Goal: Information Seeking & Learning: Find specific fact

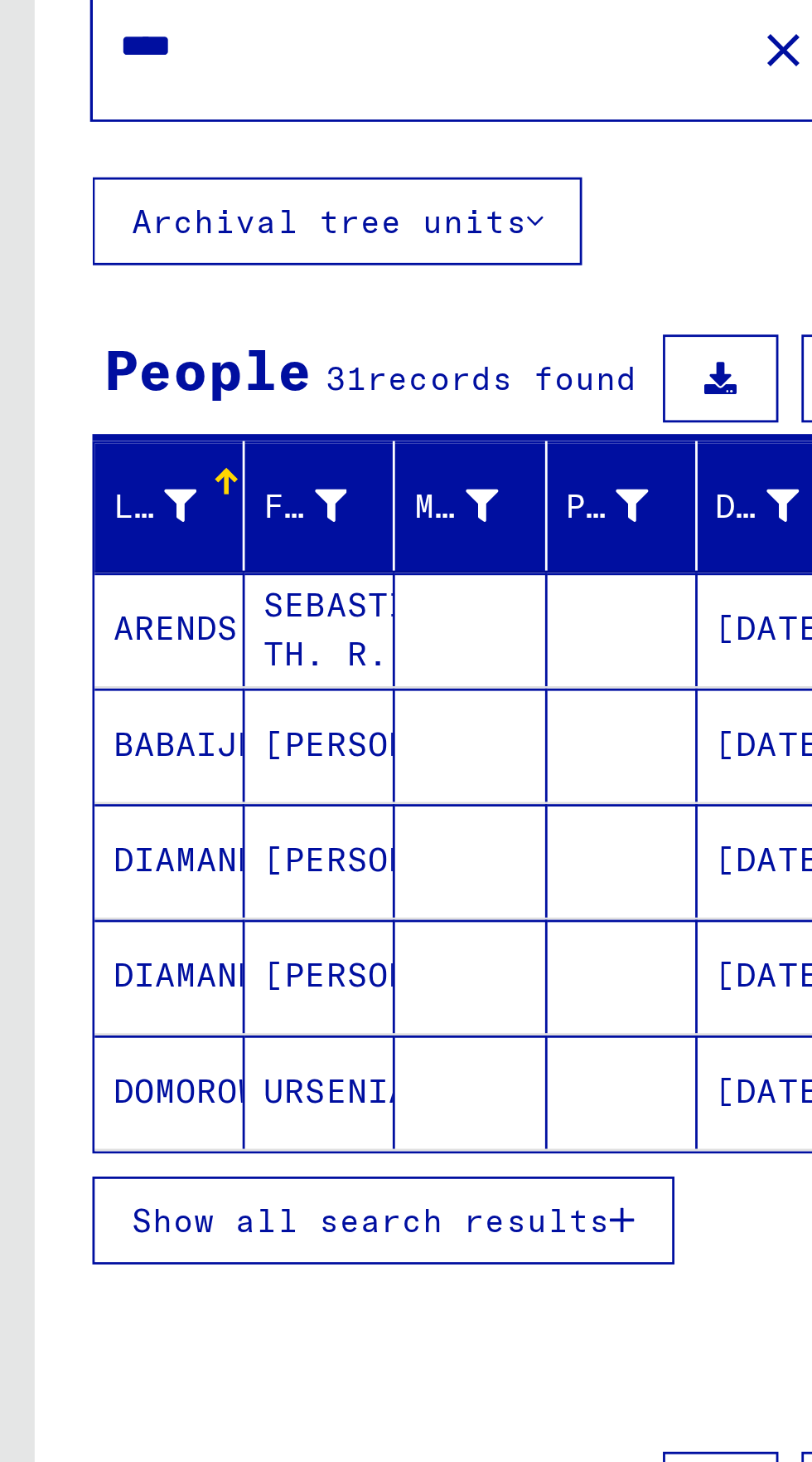
click at [74, 128] on input "****" at bounding box center [150, 128] width 215 height 18
type input "*"
click at [297, 118] on button "Search" at bounding box center [337, 128] width 81 height 51
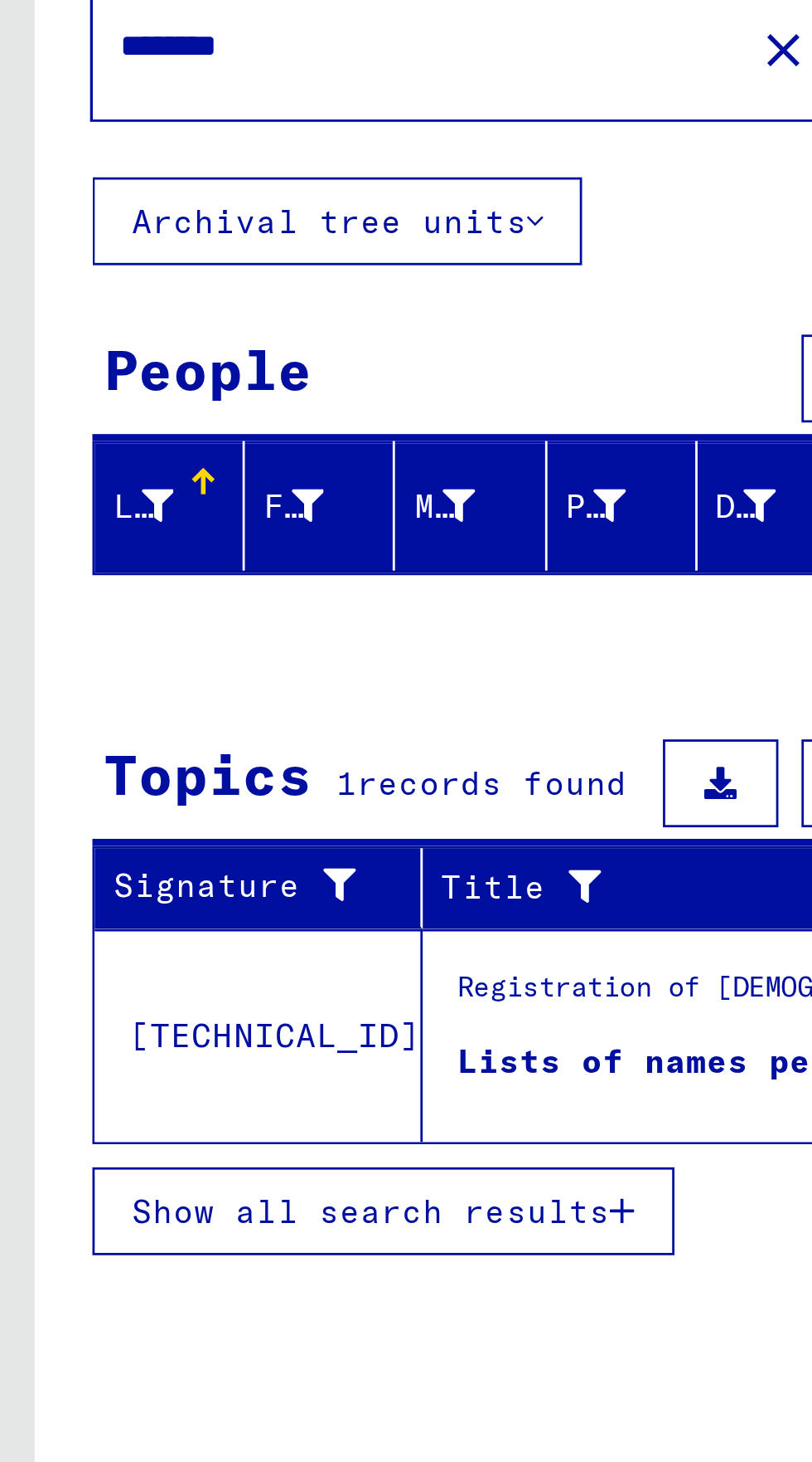
click at [201, 498] on div "Lists of names pertaining to [DEMOGRAPHIC_DATA] who were staying in [GEOGRAPHIC…" at bounding box center [241, 492] width 156 height 18
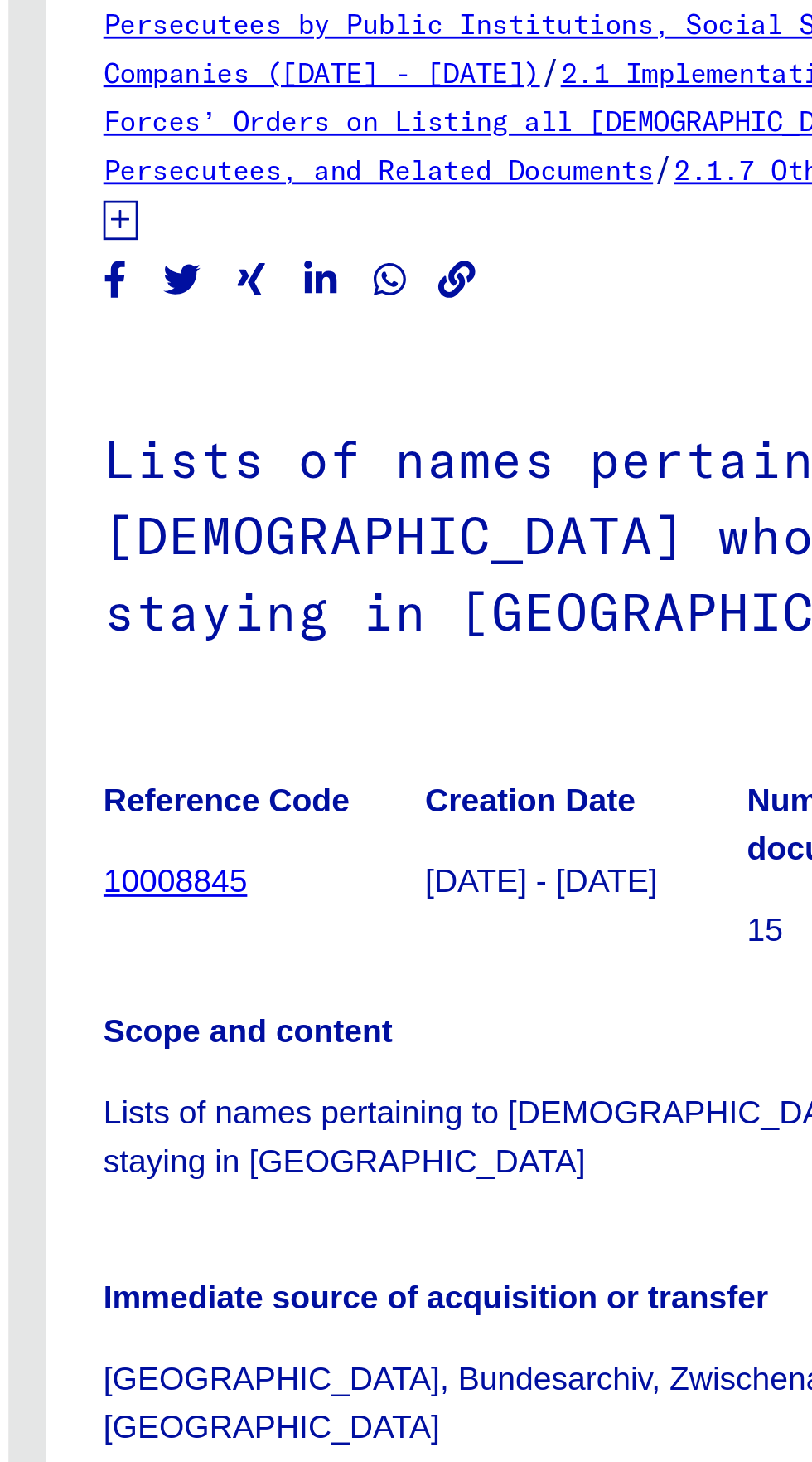
scroll to position [263, 0]
click at [626, 690] on img at bounding box center [625, 719] width 42 height 59
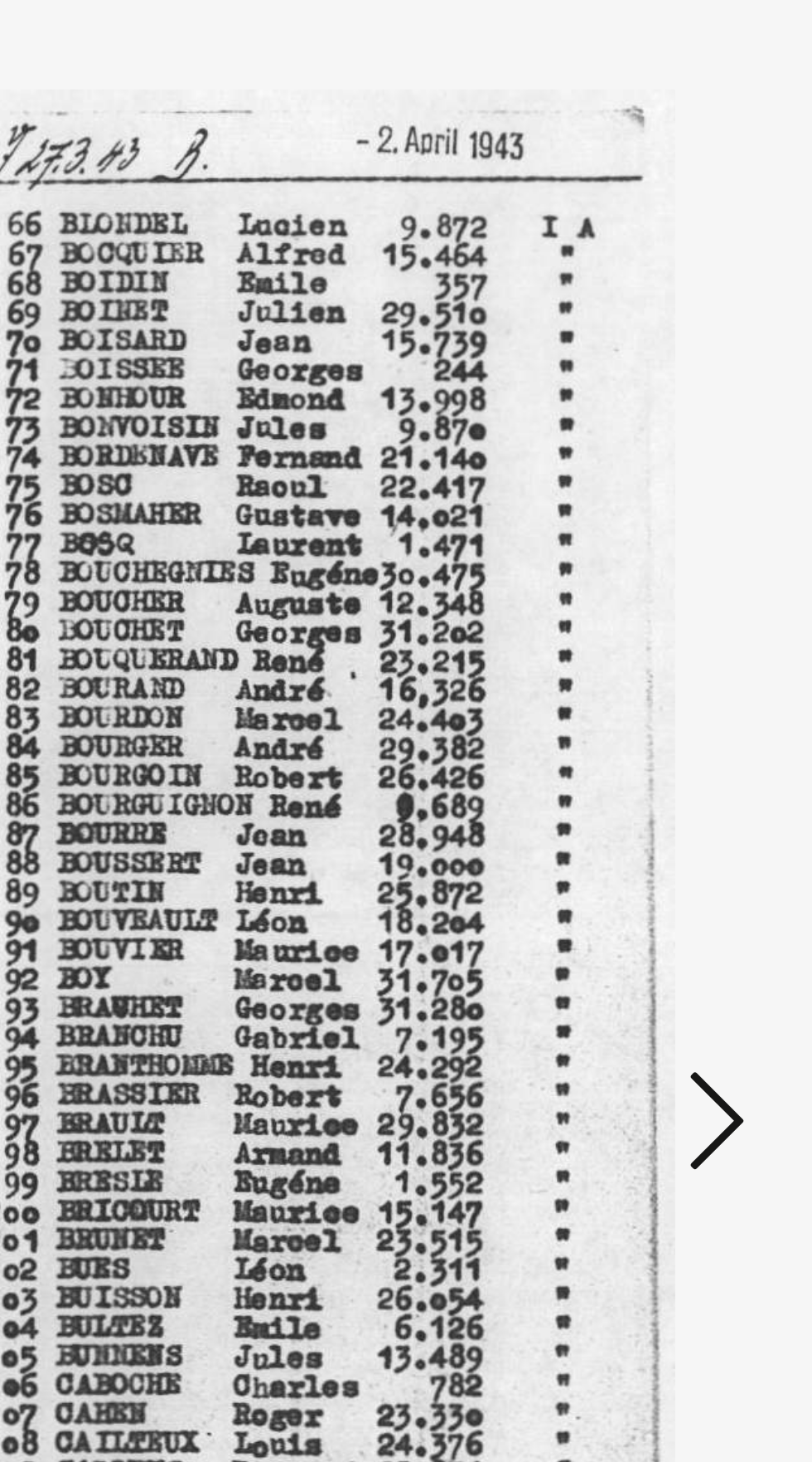
click at [704, 712] on button at bounding box center [689, 689] width 29 height 47
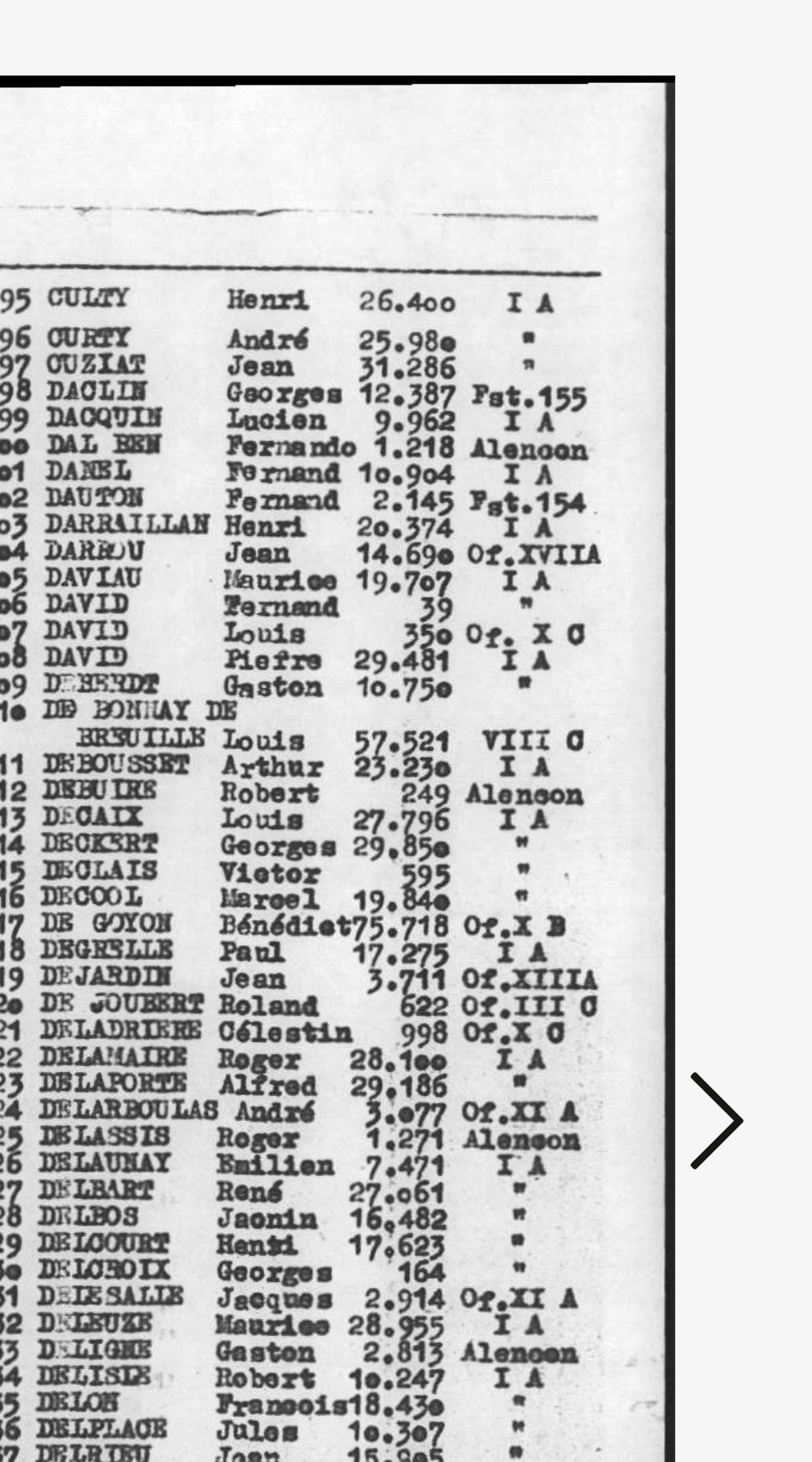
click at [702, 712] on button at bounding box center [689, 689] width 29 height 47
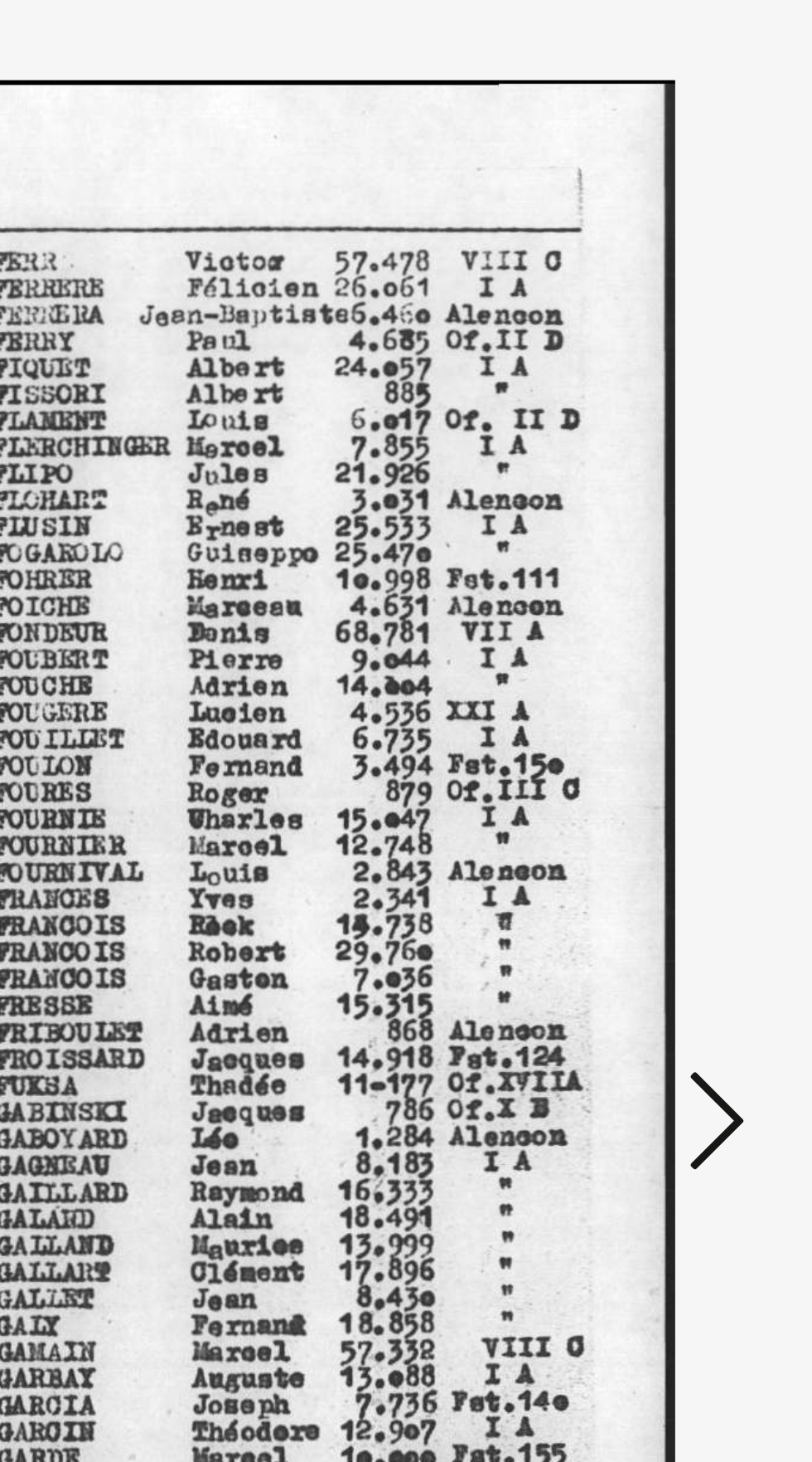
click at [702, 712] on button at bounding box center [689, 689] width 29 height 47
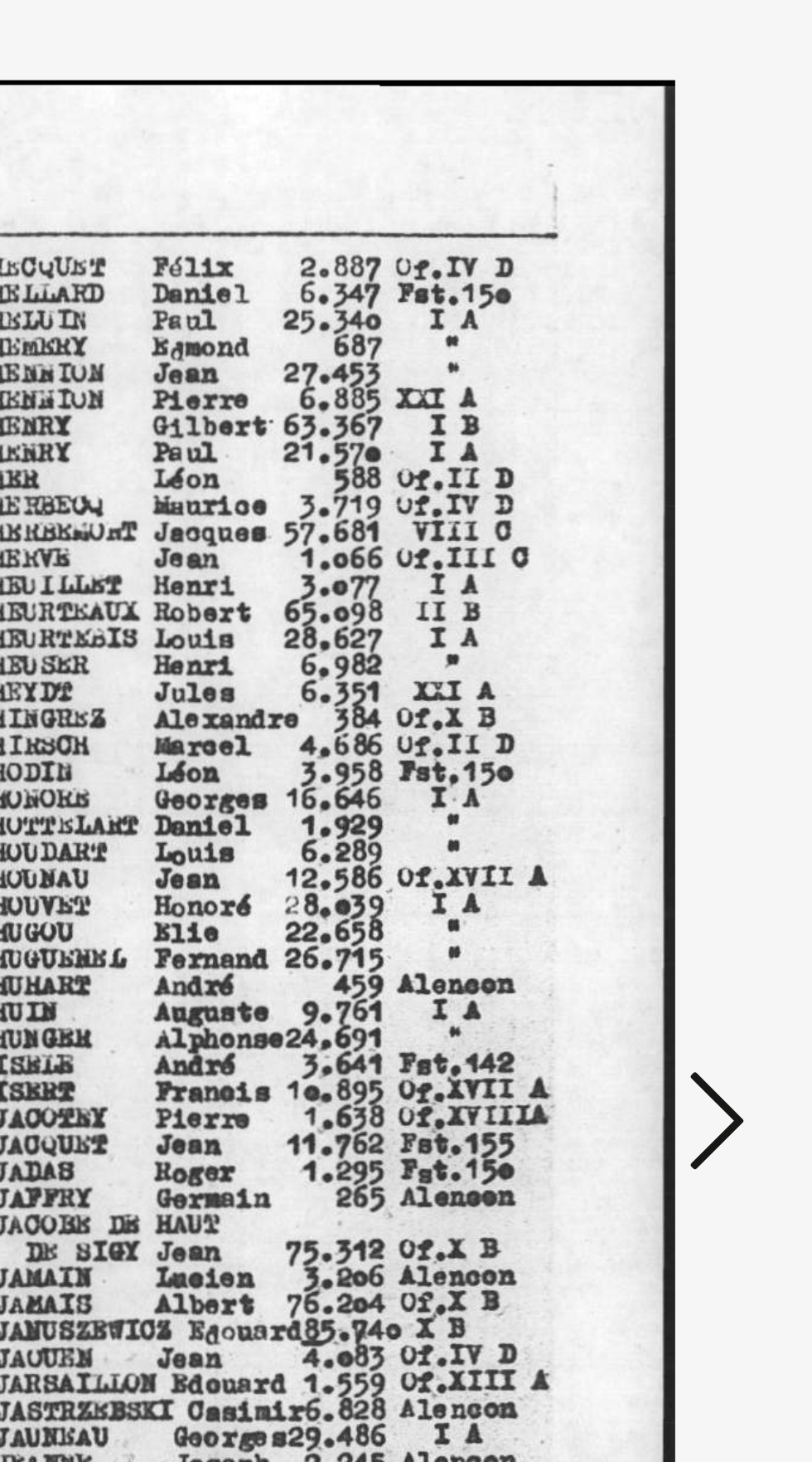
click at [702, 712] on button at bounding box center [689, 689] width 29 height 47
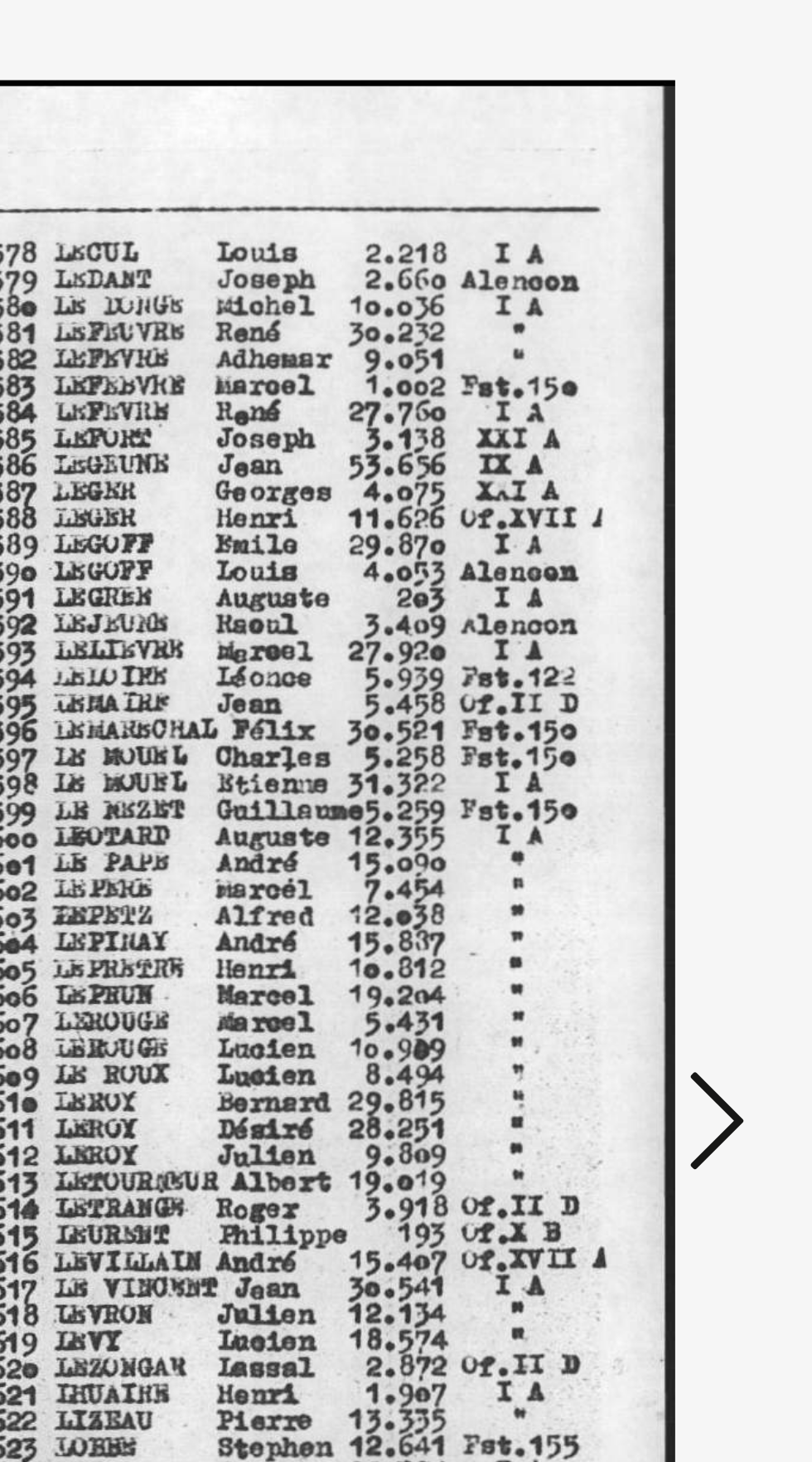
click at [702, 712] on button at bounding box center [689, 689] width 29 height 47
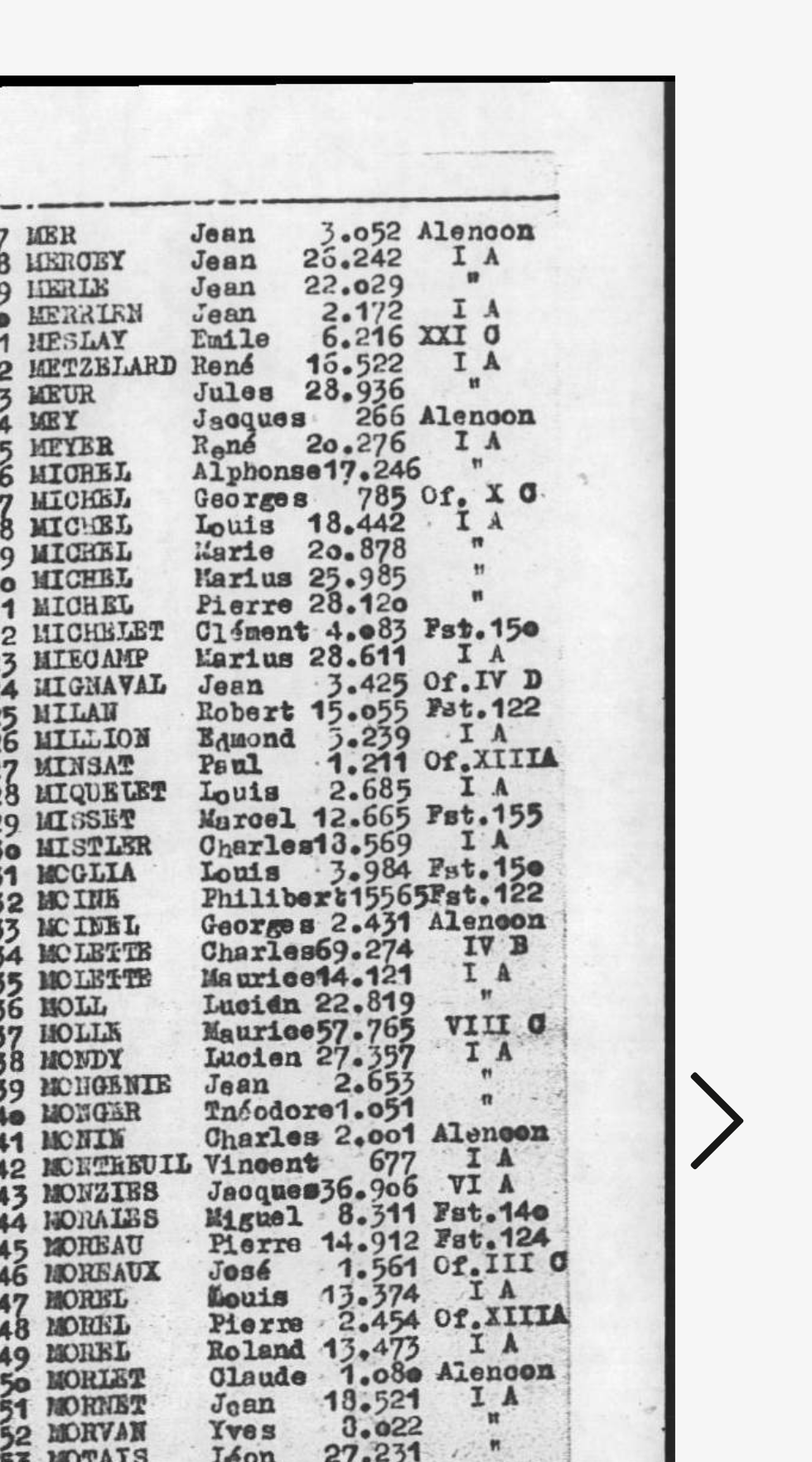
click at [702, 712] on button at bounding box center [689, 689] width 29 height 47
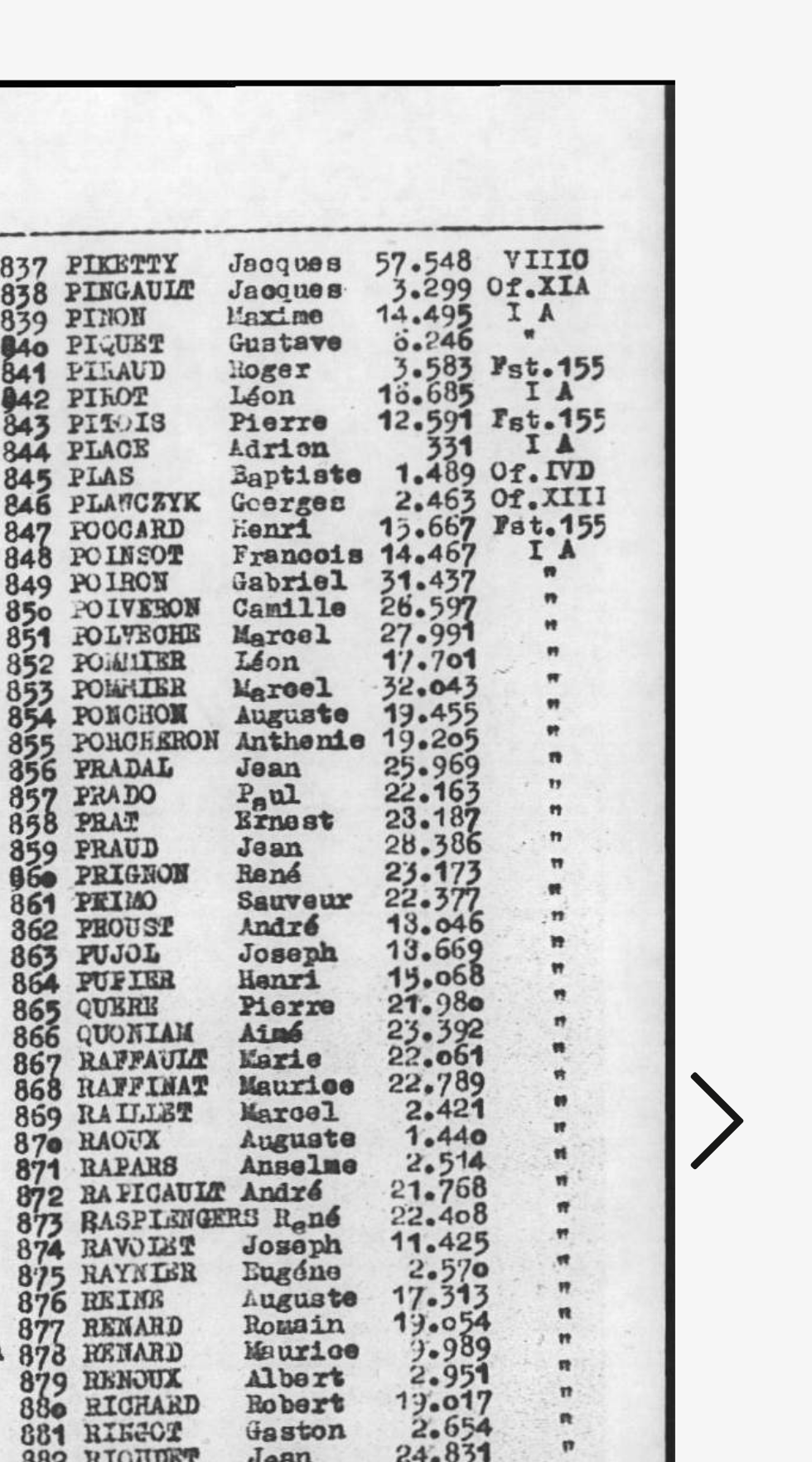
click at [700, 712] on button at bounding box center [689, 689] width 29 height 47
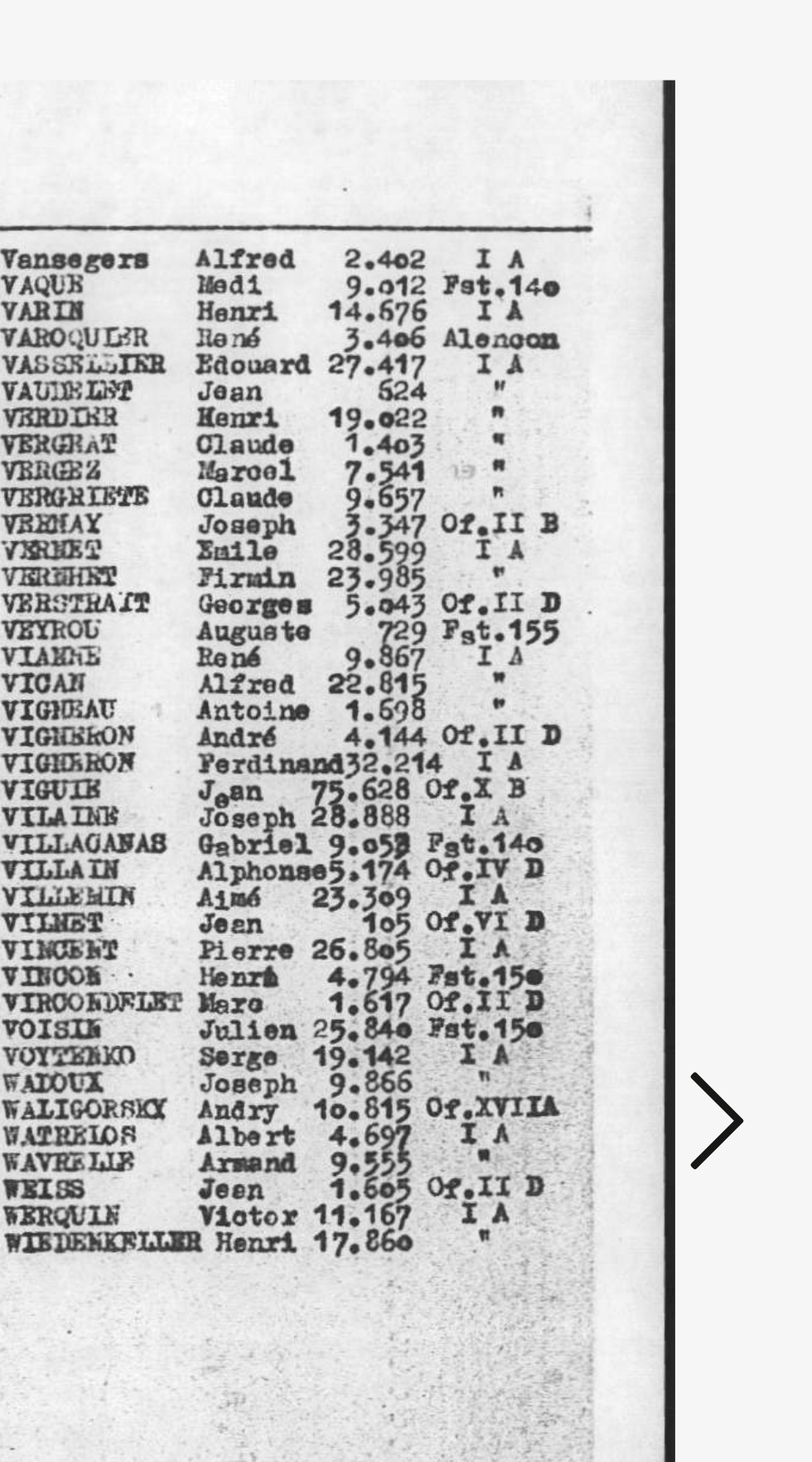
click at [701, 712] on button at bounding box center [689, 689] width 29 height 47
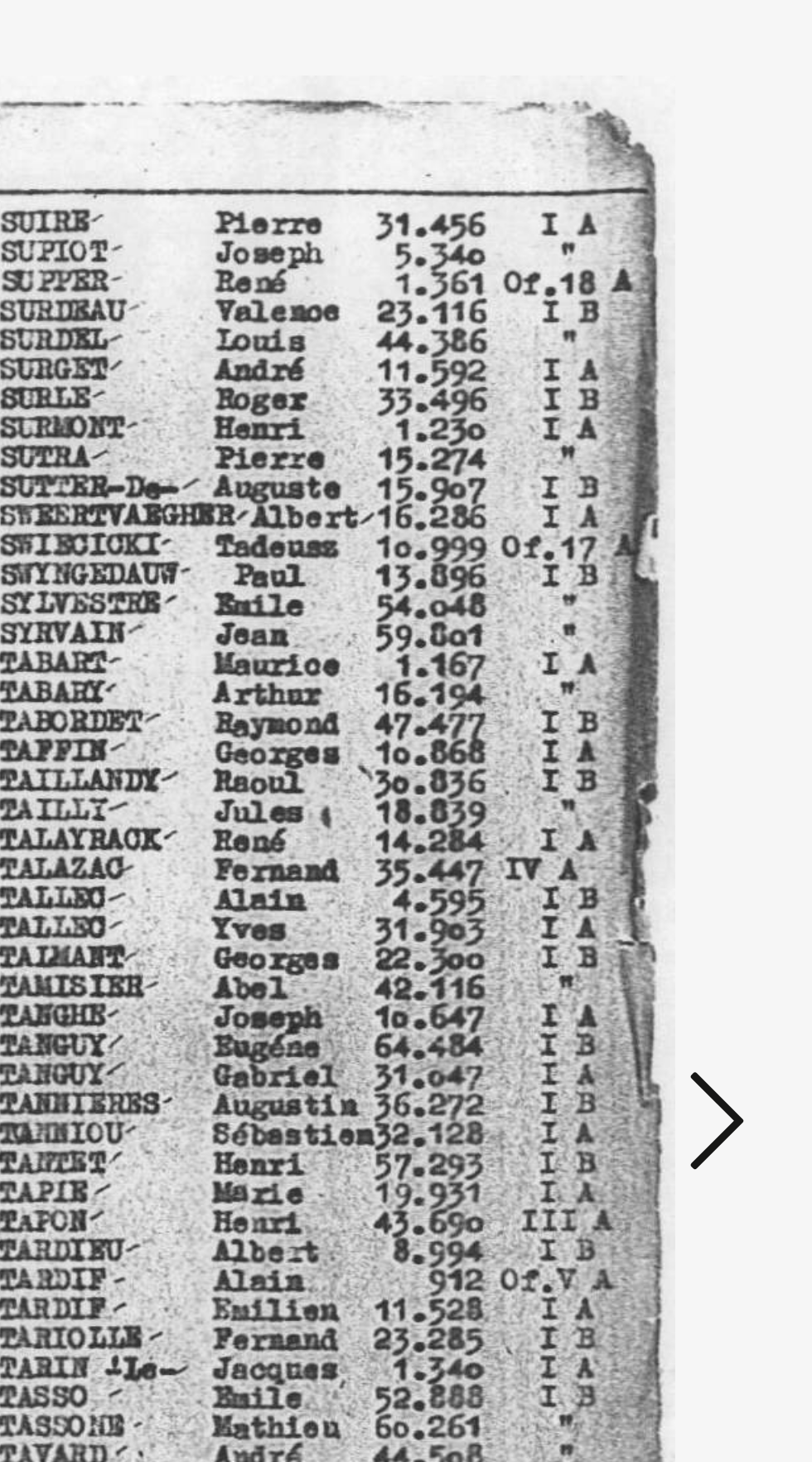
click at [702, 712] on button at bounding box center [689, 689] width 29 height 47
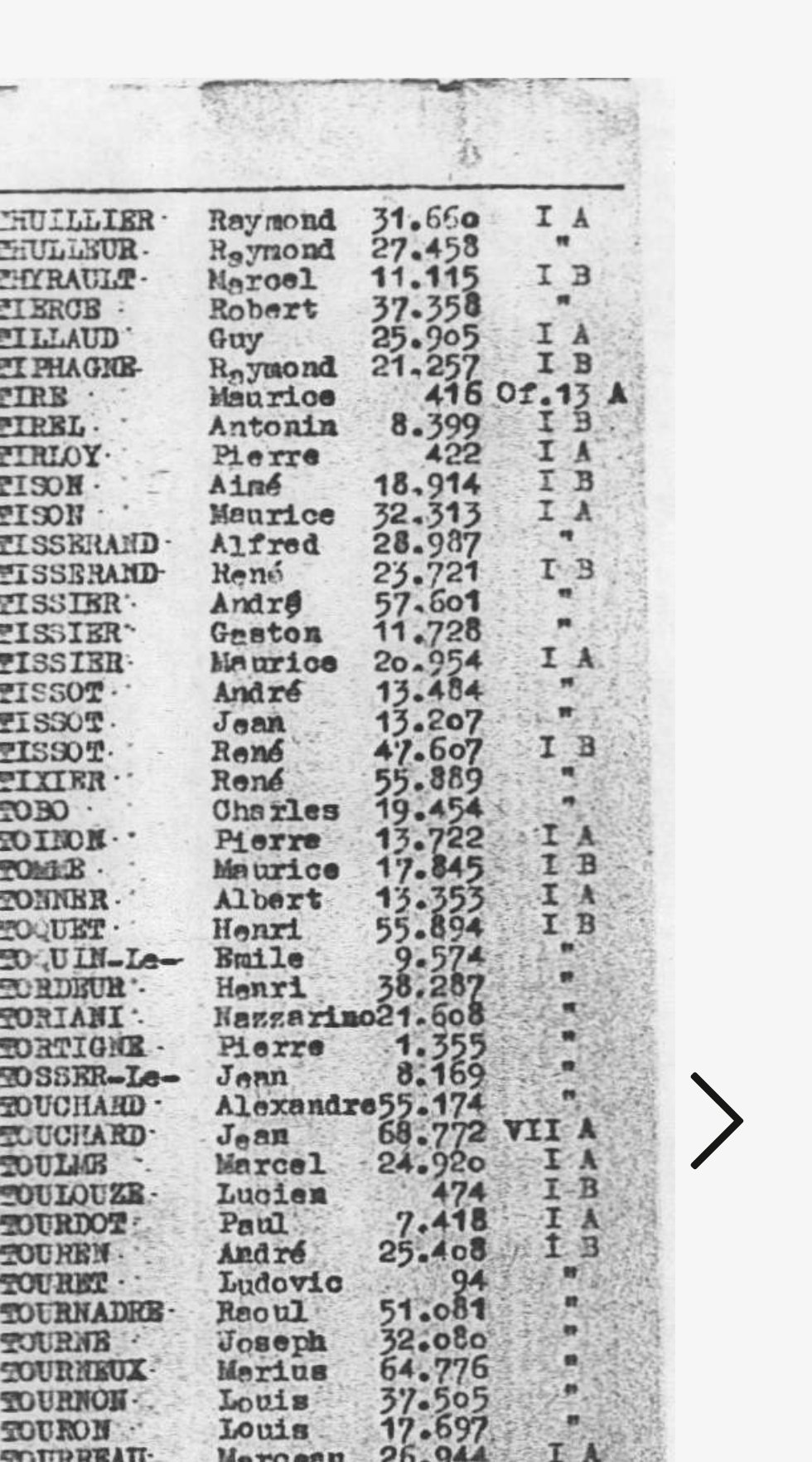
click at [704, 712] on button at bounding box center [689, 689] width 29 height 47
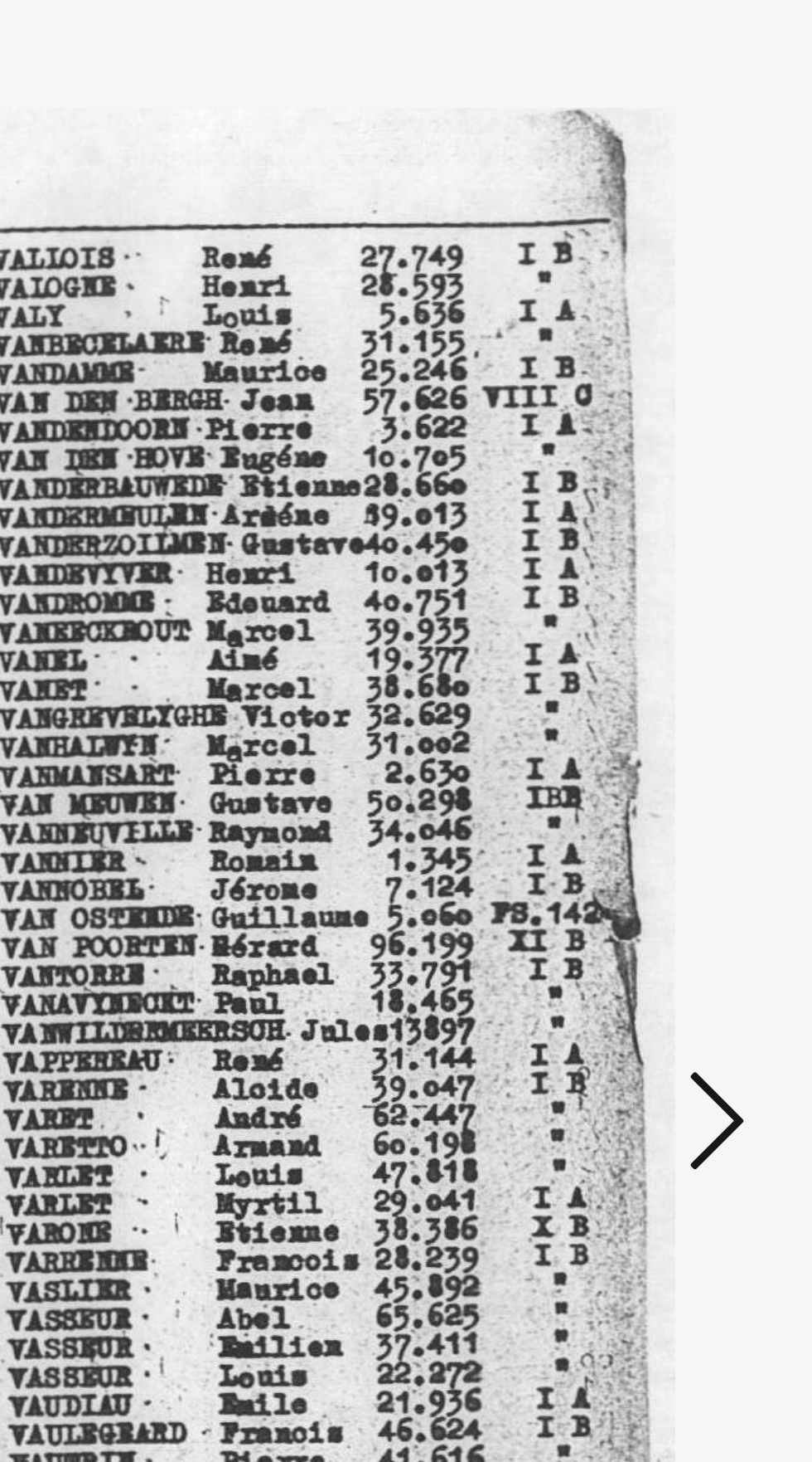
click at [702, 712] on button at bounding box center [689, 689] width 29 height 47
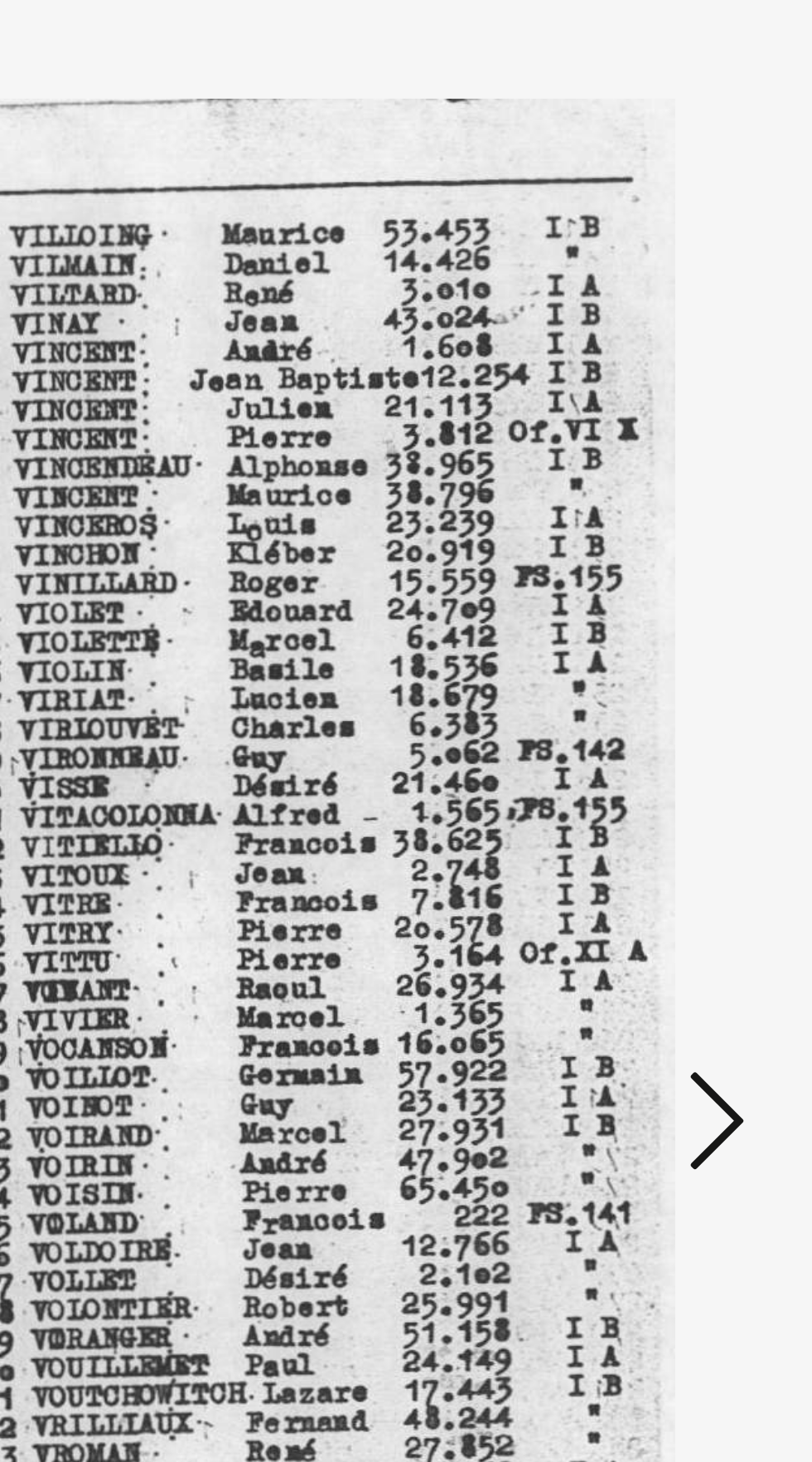
click at [700, 712] on button at bounding box center [689, 689] width 29 height 47
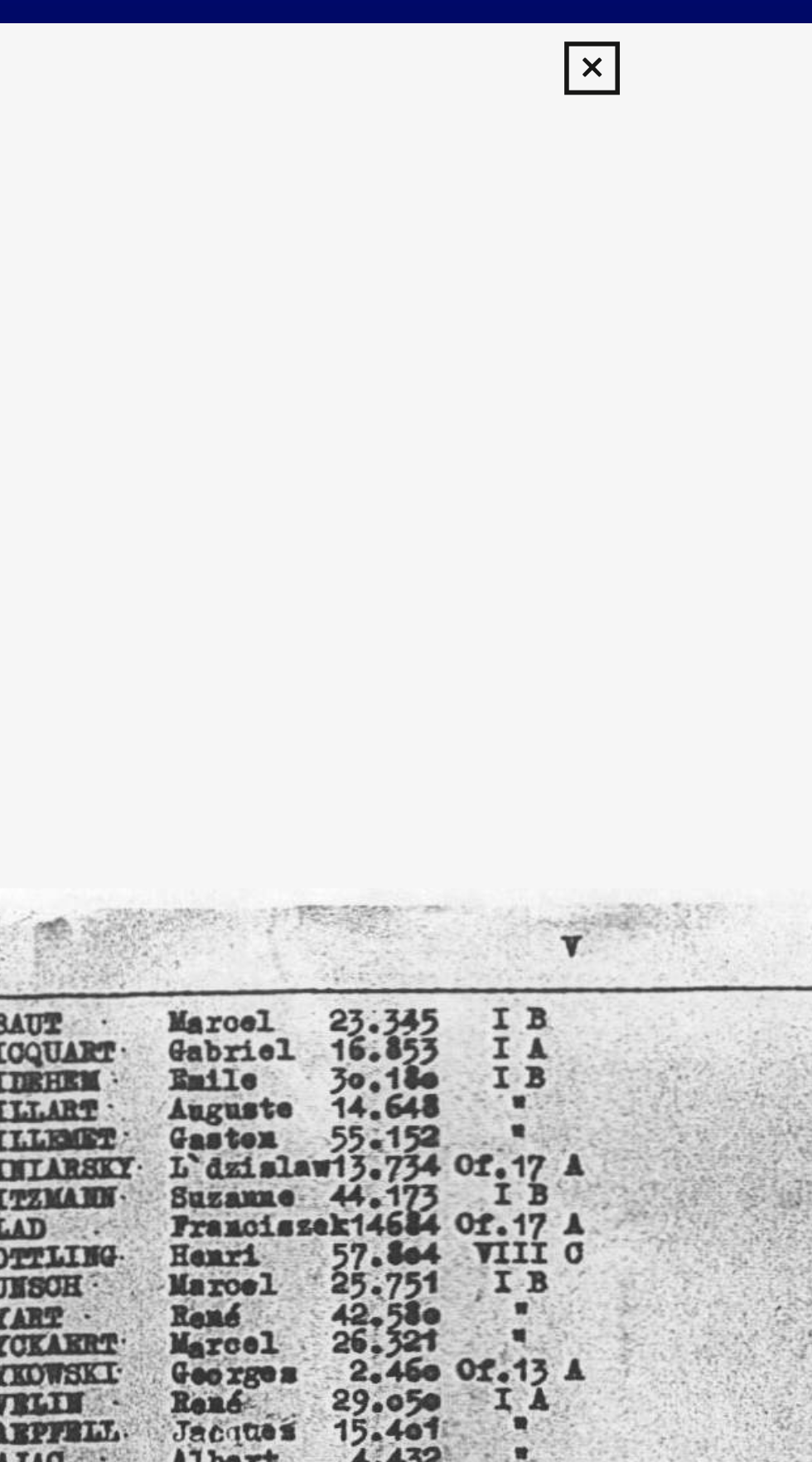
click at [410, 29] on icon at bounding box center [405, 25] width 19 height 20
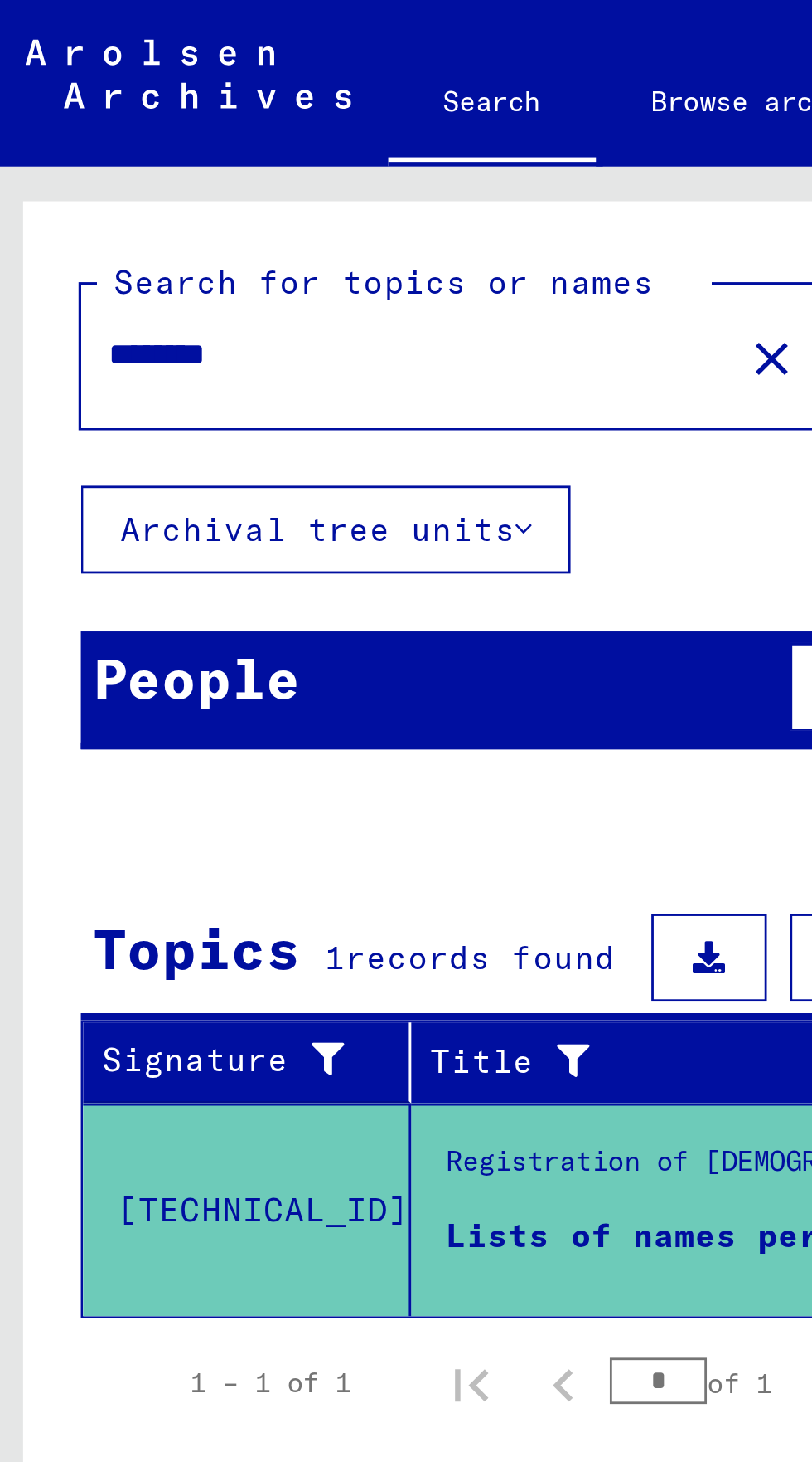
click at [113, 133] on input "********" at bounding box center [150, 128] width 215 height 18
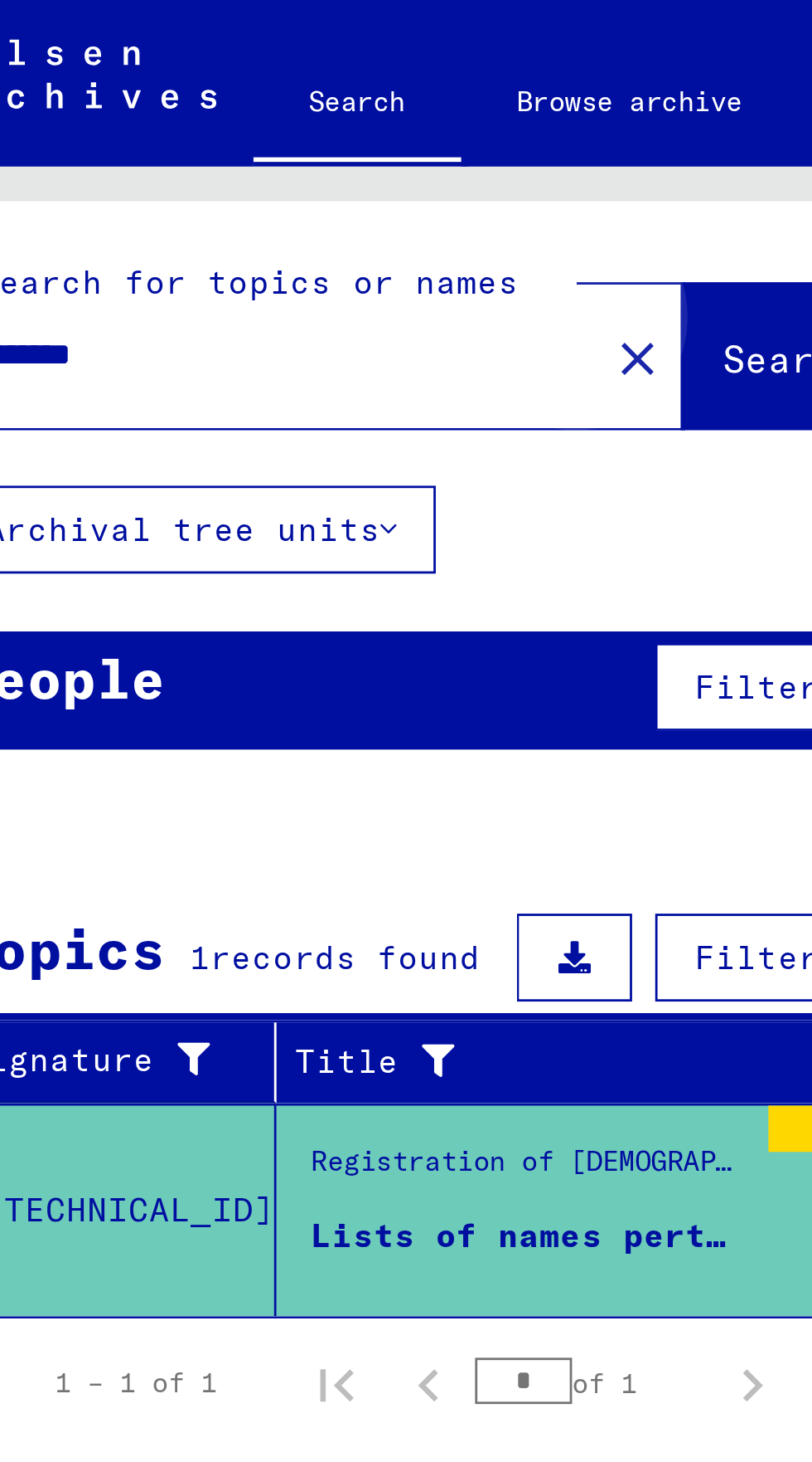
click at [326, 132] on span "Search" at bounding box center [336, 129] width 50 height 17
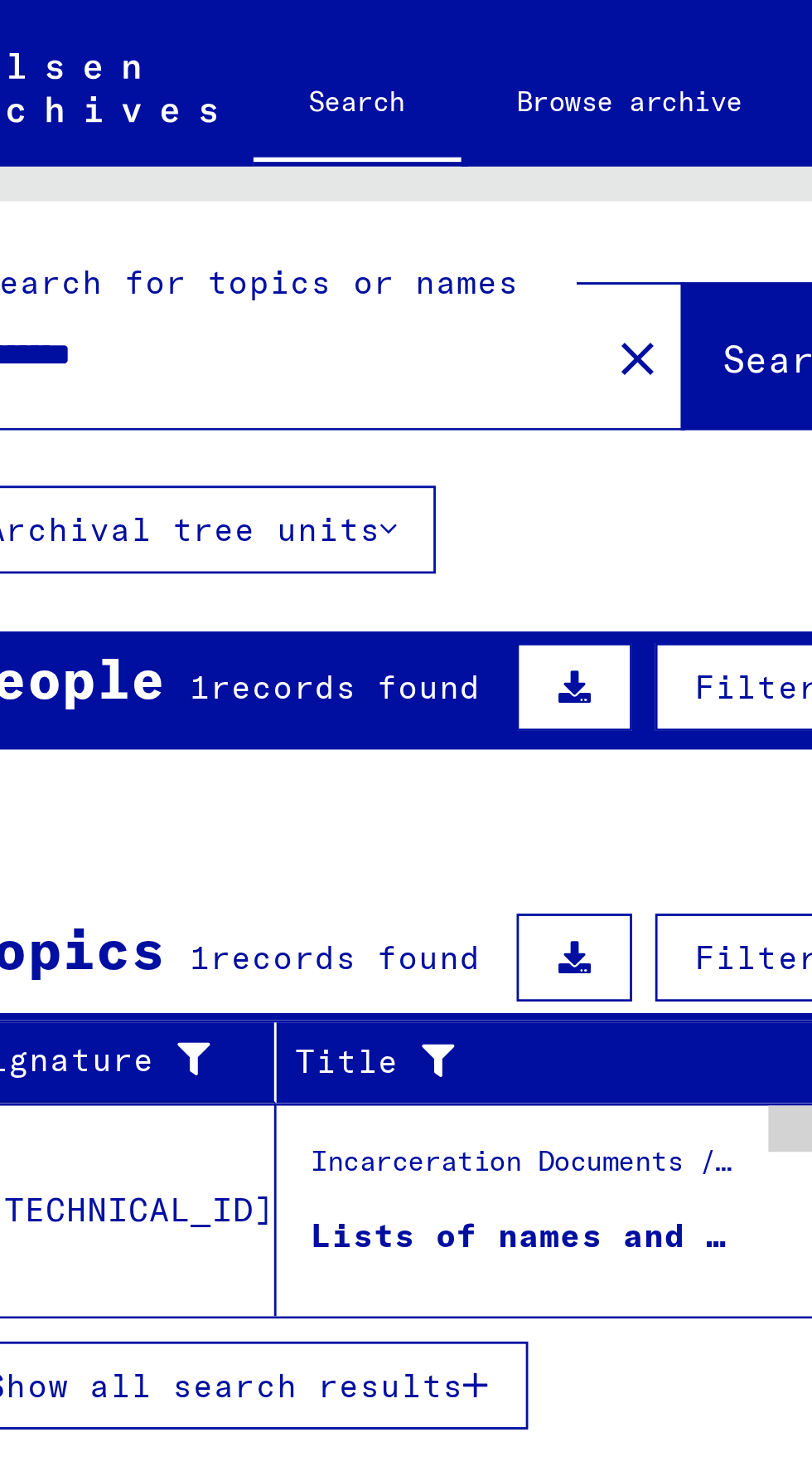
click at [233, 438] on div "Lists of names and questionnaires on former persecutees who were detained in va…" at bounding box center [241, 444] width 156 height 18
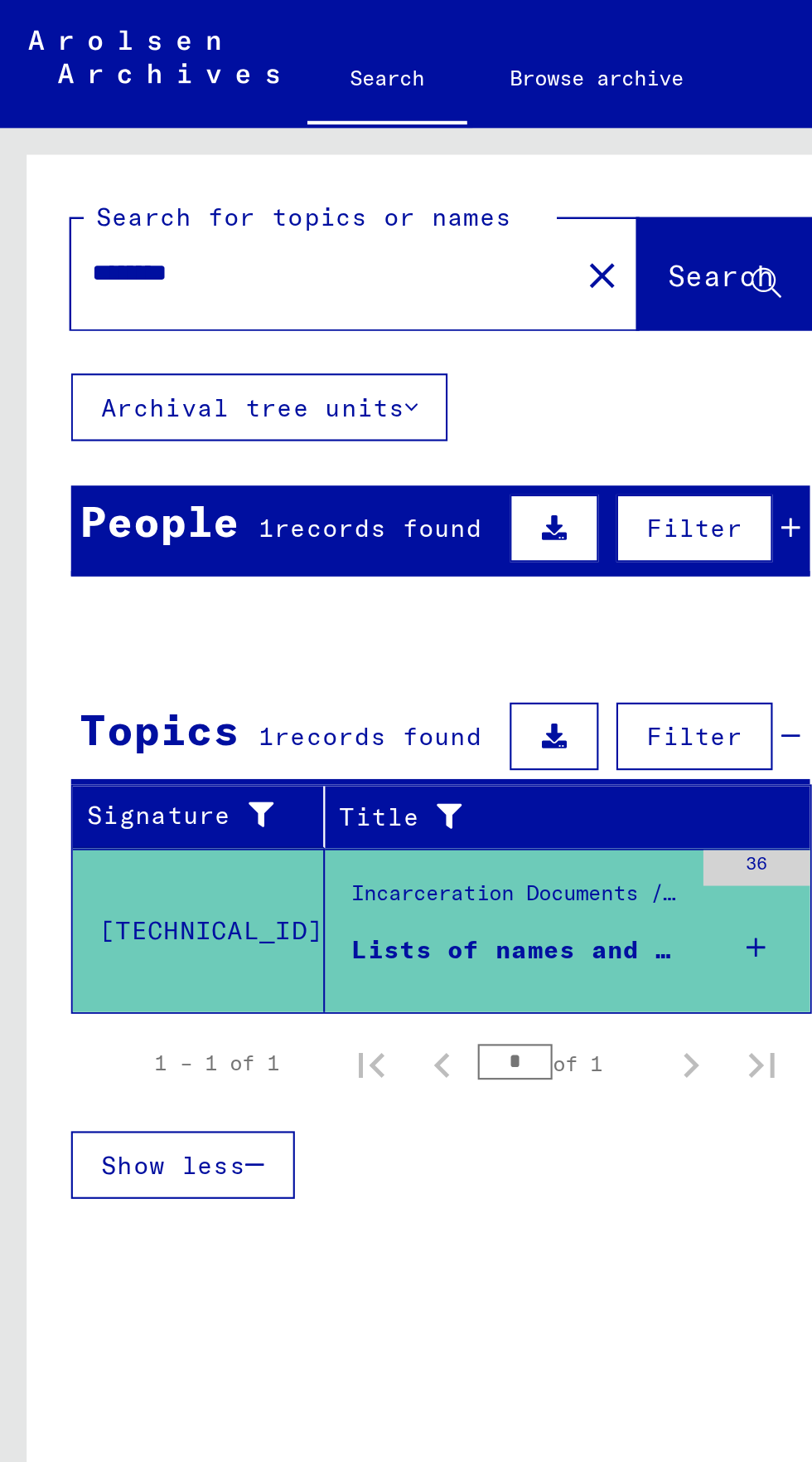
click at [106, 135] on input "********" at bounding box center [150, 128] width 215 height 18
click at [314, 135] on span "Search" at bounding box center [336, 129] width 50 height 17
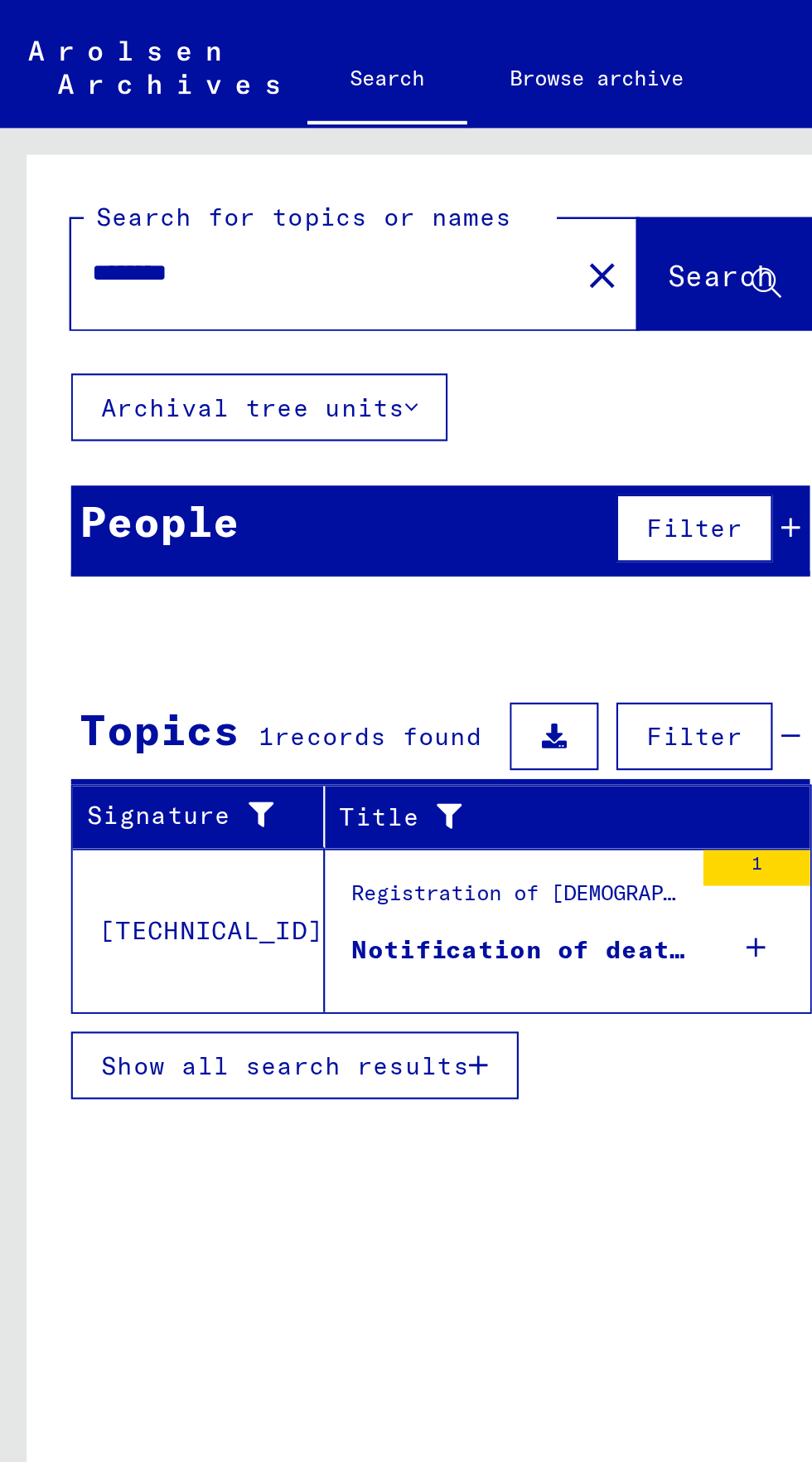
click at [110, 123] on input "********" at bounding box center [145, 128] width 205 height 18
click at [303, 118] on button "Search" at bounding box center [337, 128] width 81 height 51
click at [223, 435] on div "Notifications of release of Labour Reformatory Camp Blechhammer" at bounding box center [241, 444] width 156 height 18
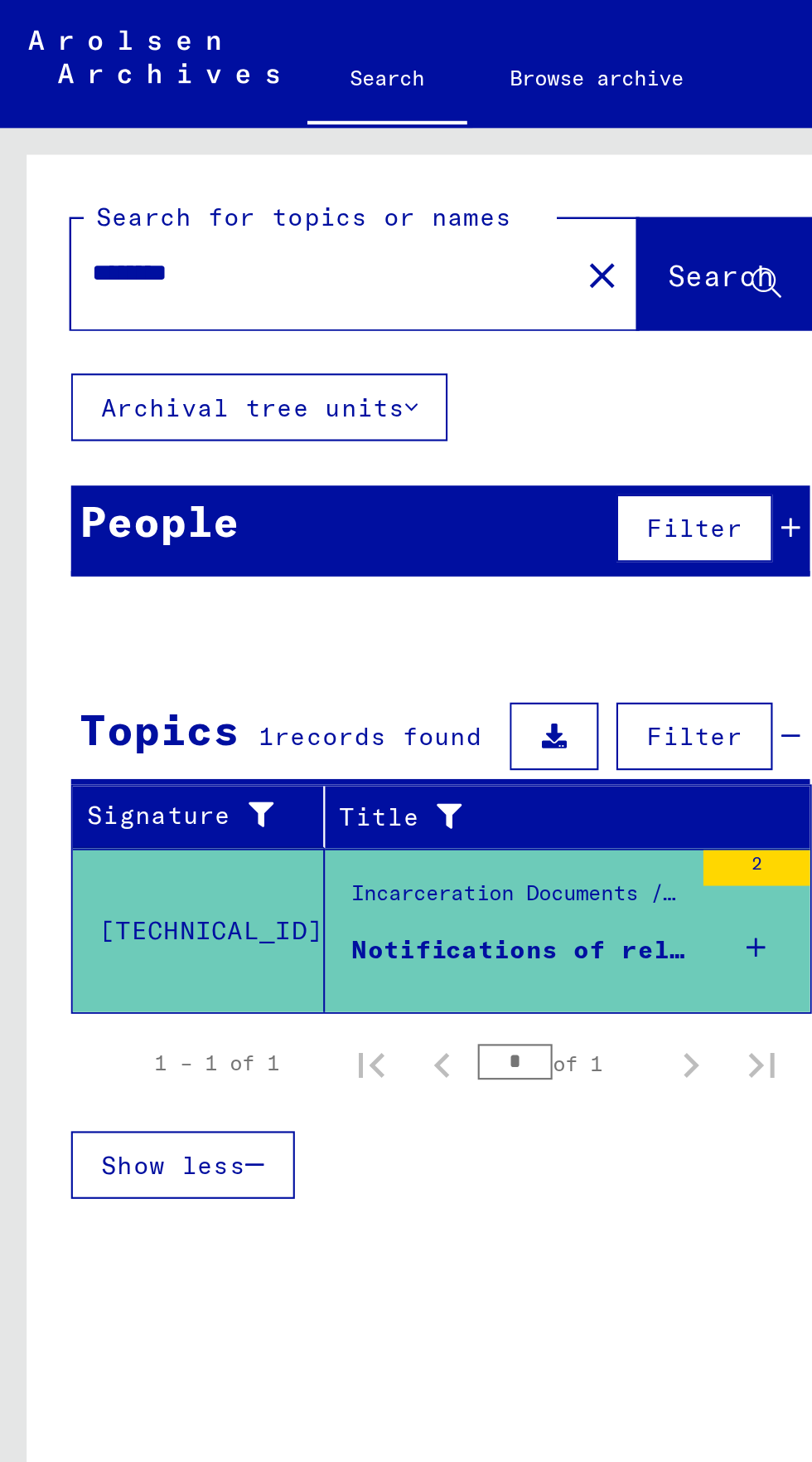
click at [112, 131] on input "********" at bounding box center [150, 128] width 215 height 18
click at [316, 112] on button "Search" at bounding box center [337, 128] width 81 height 51
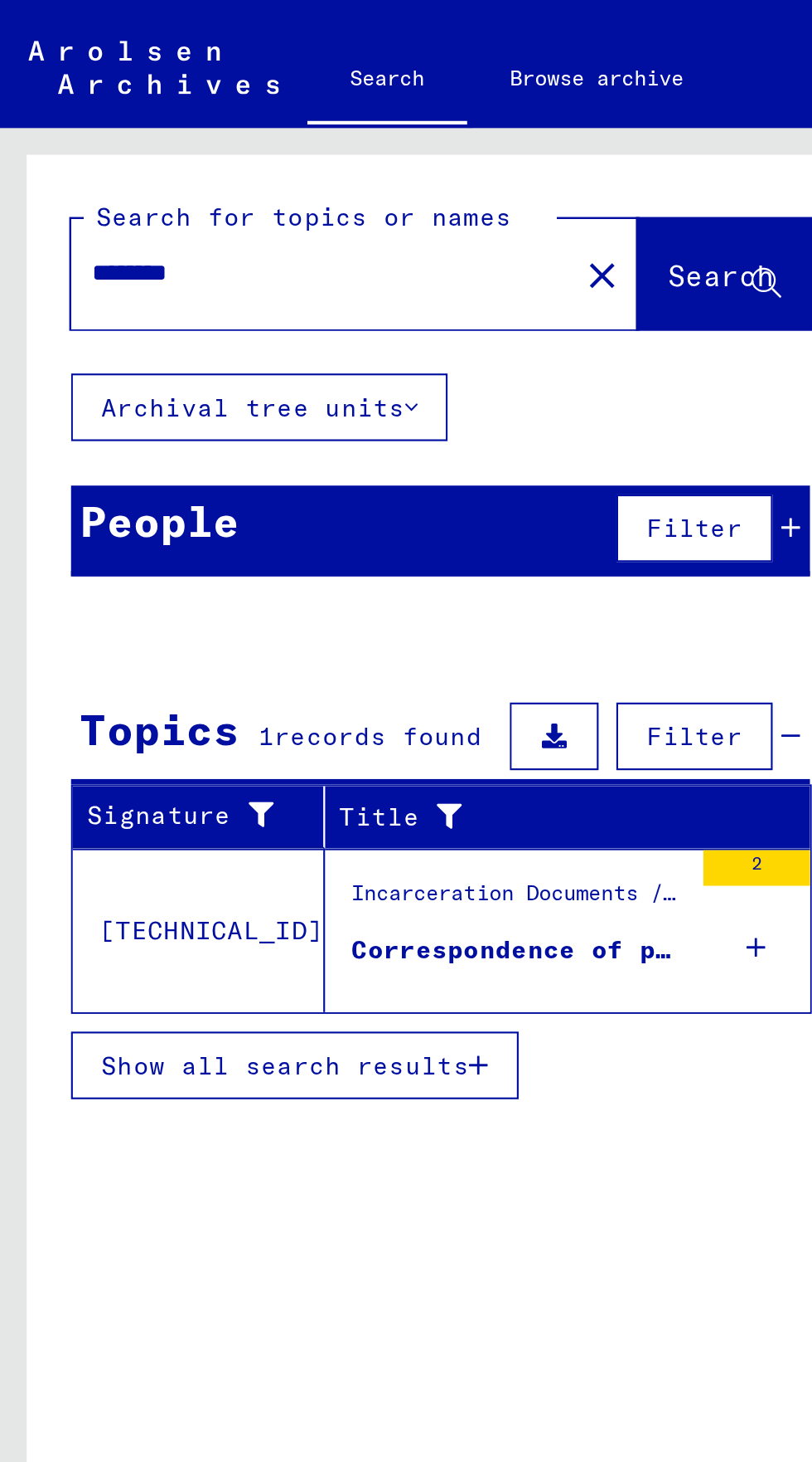
click at [209, 443] on div "Correspondence of police prison [GEOGRAPHIC_DATA]" at bounding box center [241, 444] width 156 height 18
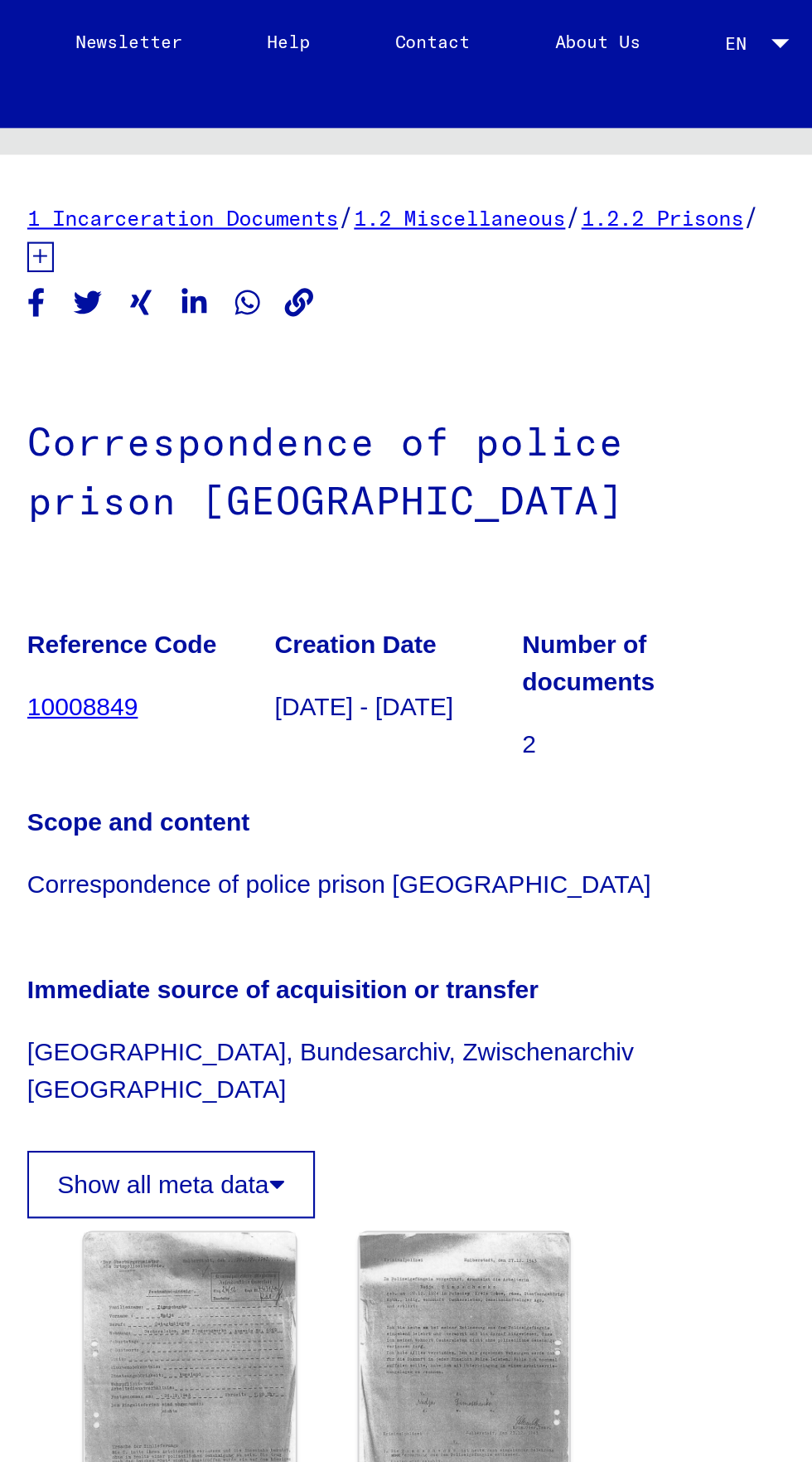
scroll to position [92, 0]
click at [623, 575] on img at bounding box center [637, 643] width 99 height 136
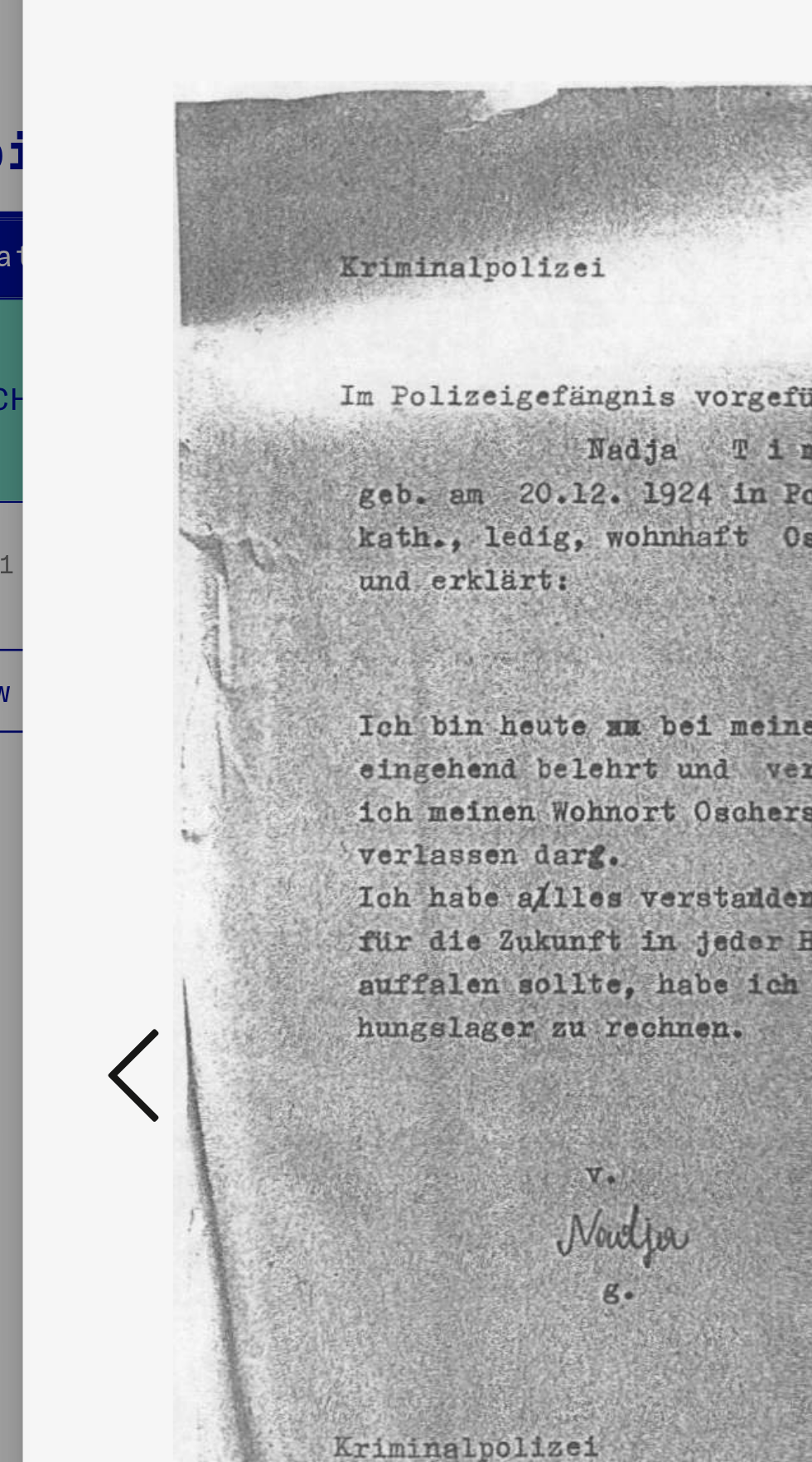
click at [119, 707] on icon at bounding box center [123, 688] width 20 height 40
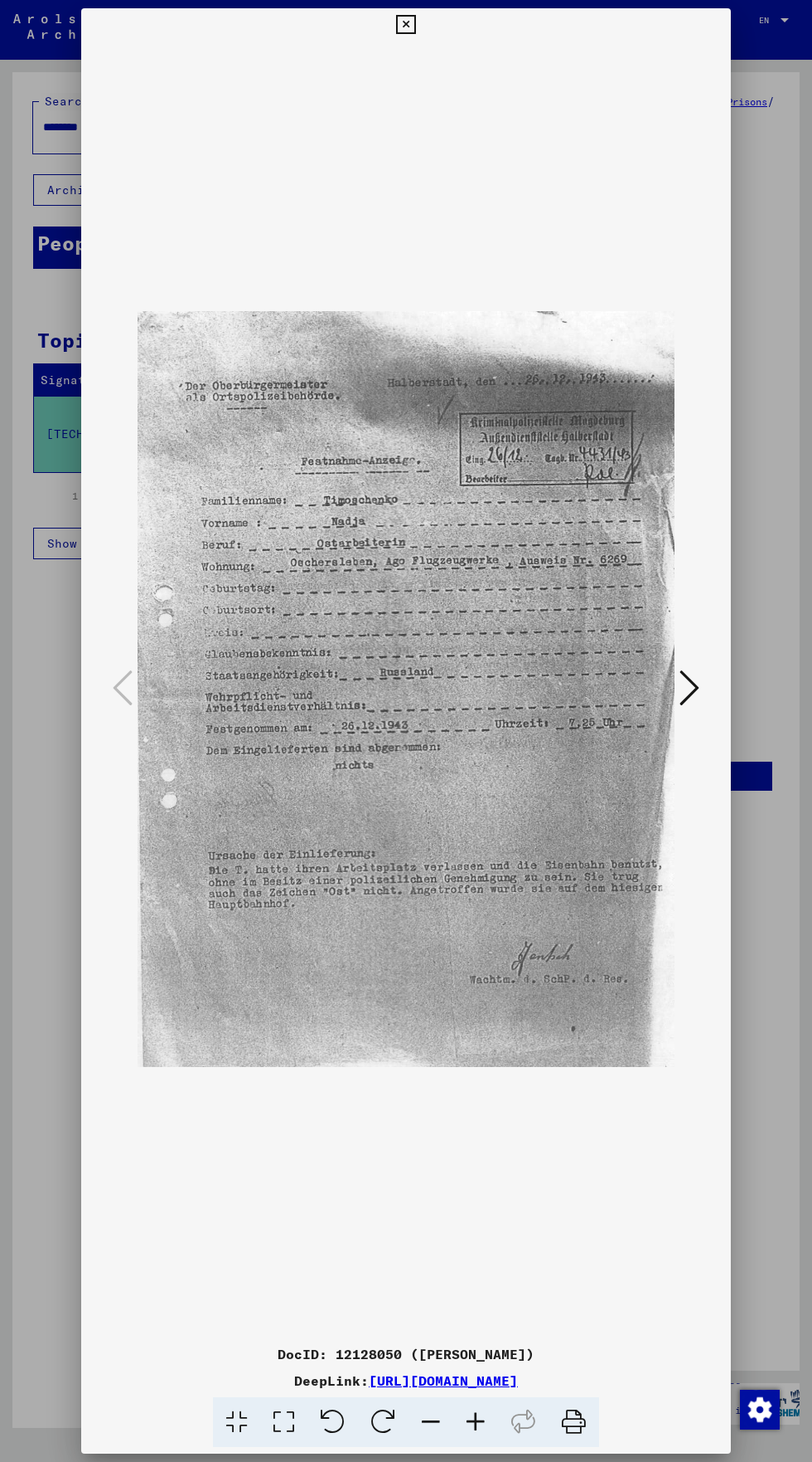
click at [399, 26] on icon at bounding box center [405, 25] width 19 height 20
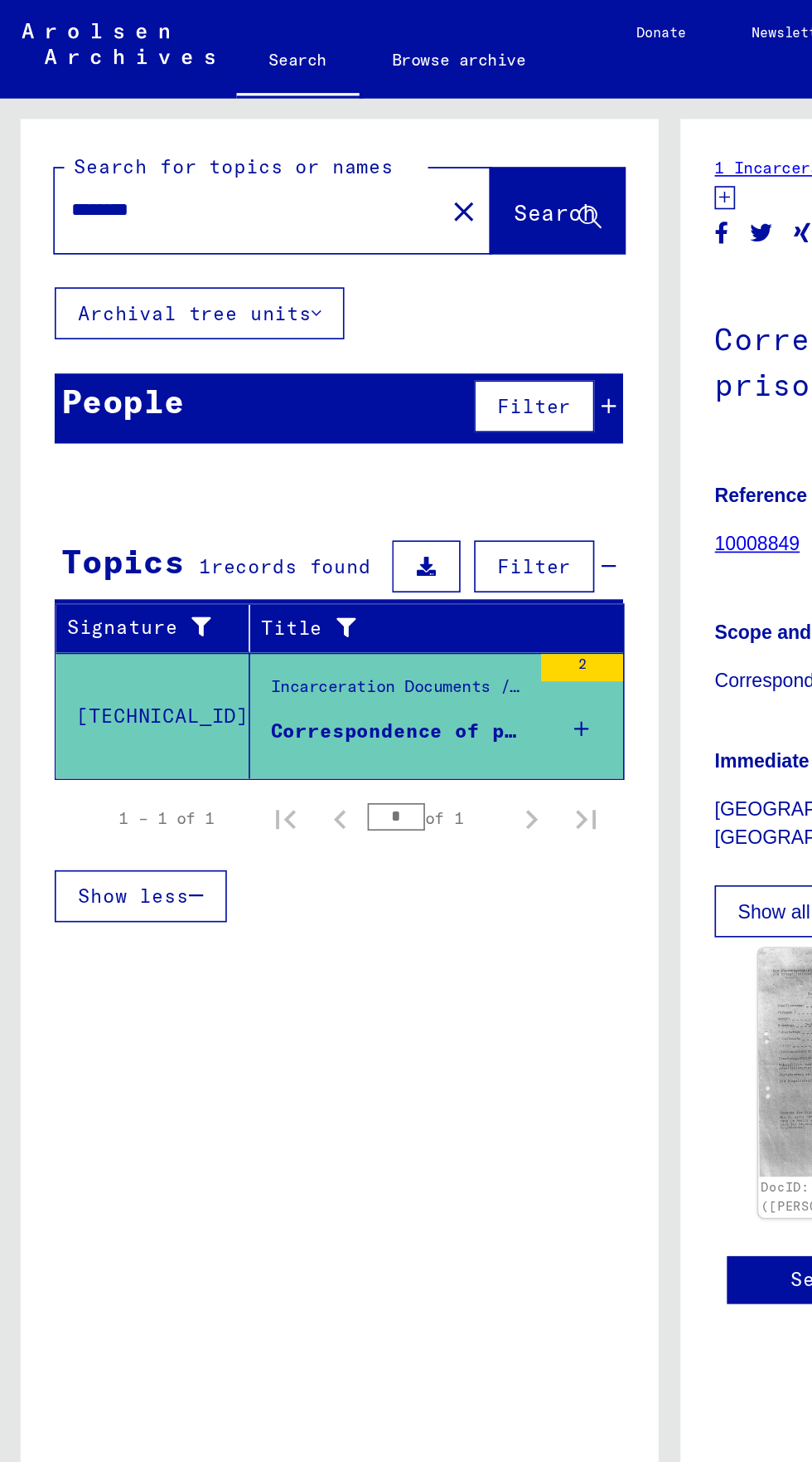
scroll to position [0, 0]
click at [111, 124] on input "********" at bounding box center [150, 128] width 215 height 18
click at [304, 108] on button "Search" at bounding box center [337, 128] width 81 height 51
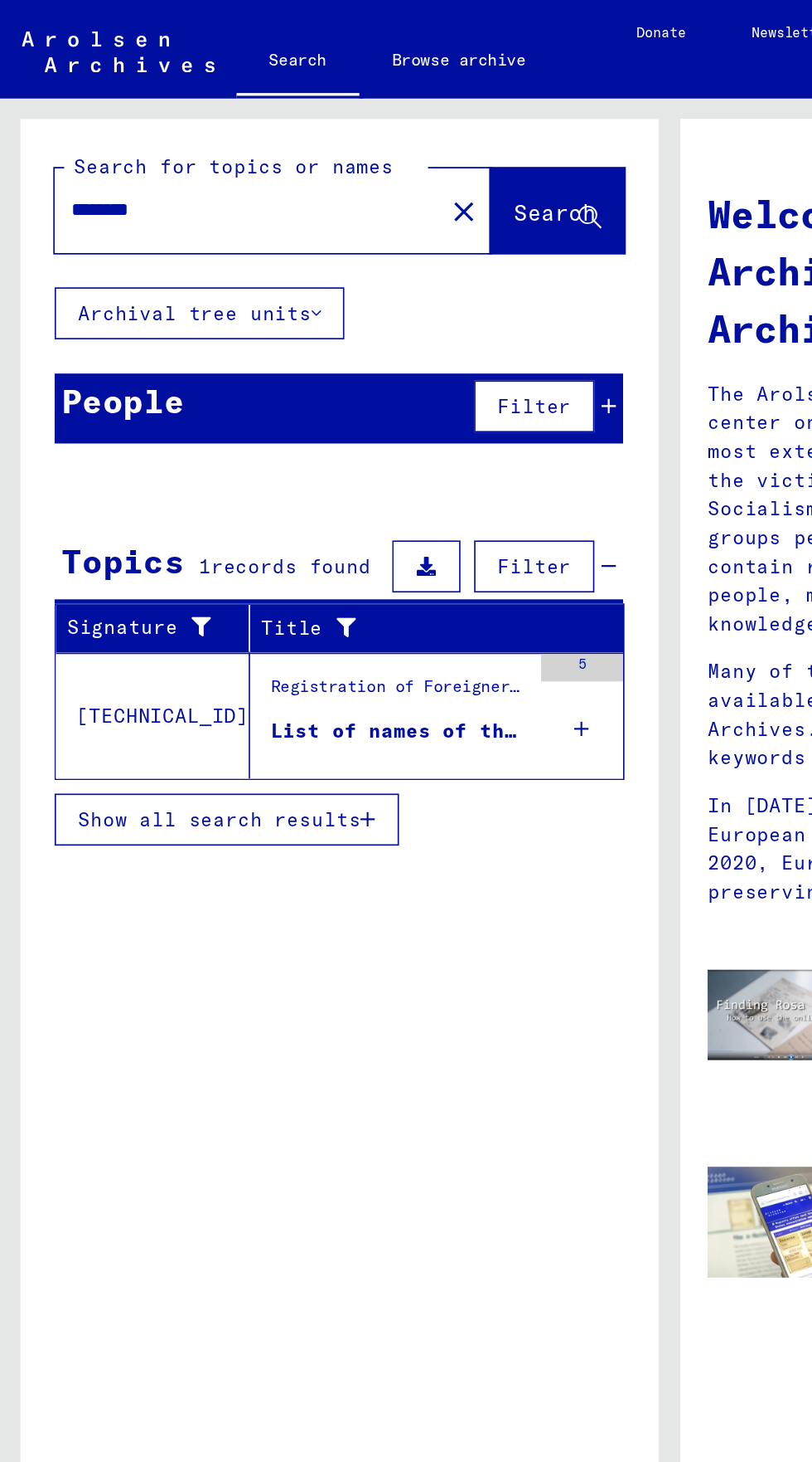
click at [114, 123] on input "********" at bounding box center [145, 128] width 205 height 18
click at [306, 119] on button "Search" at bounding box center [337, 128] width 81 height 51
click at [213, 424] on div "Incarceration Documents / Miscellaneous / Prisons / List Material Group Prisons…" at bounding box center [241, 421] width 156 height 24
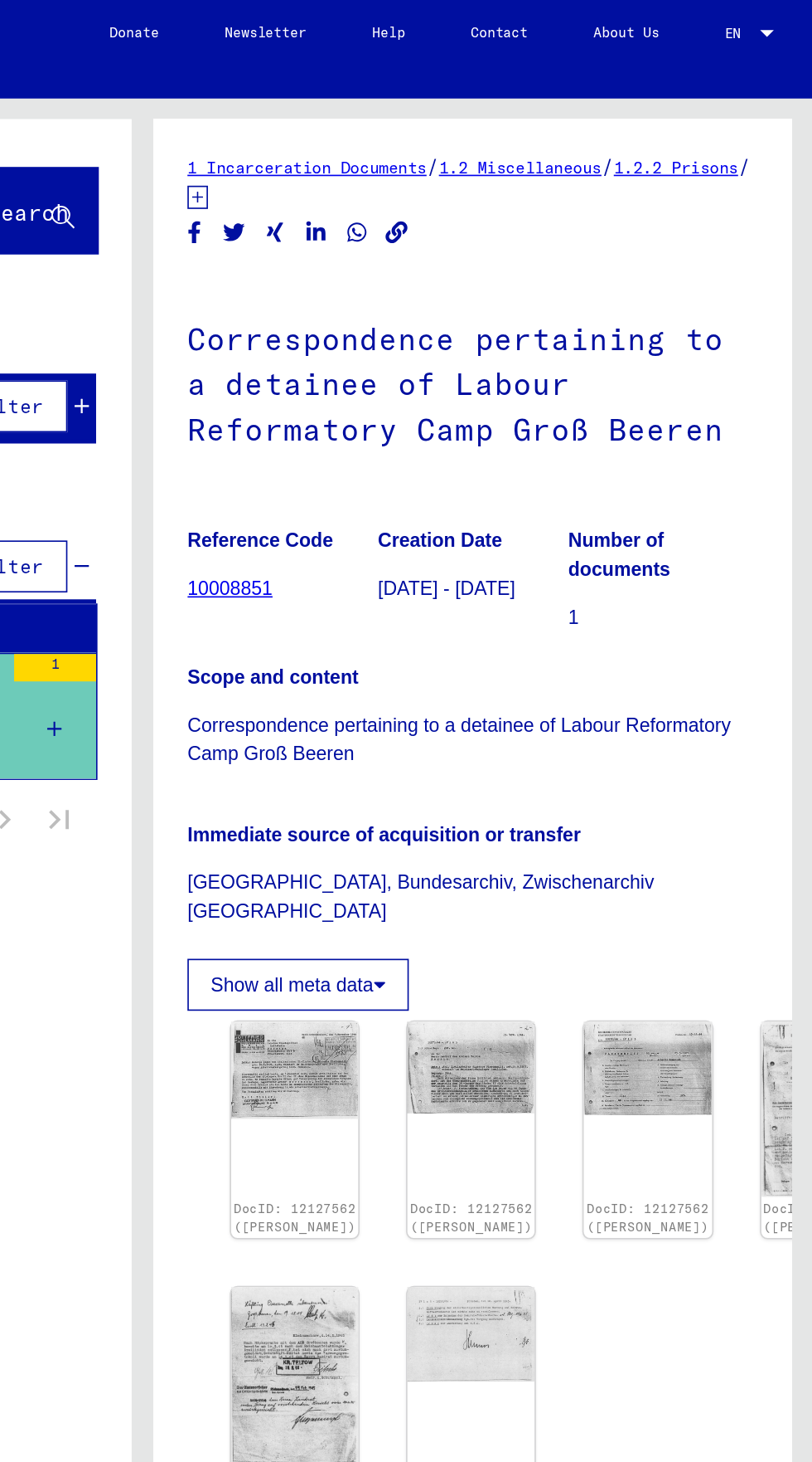
scroll to position [218, 0]
click at [475, 781] on img at bounding box center [498, 835] width 77 height 108
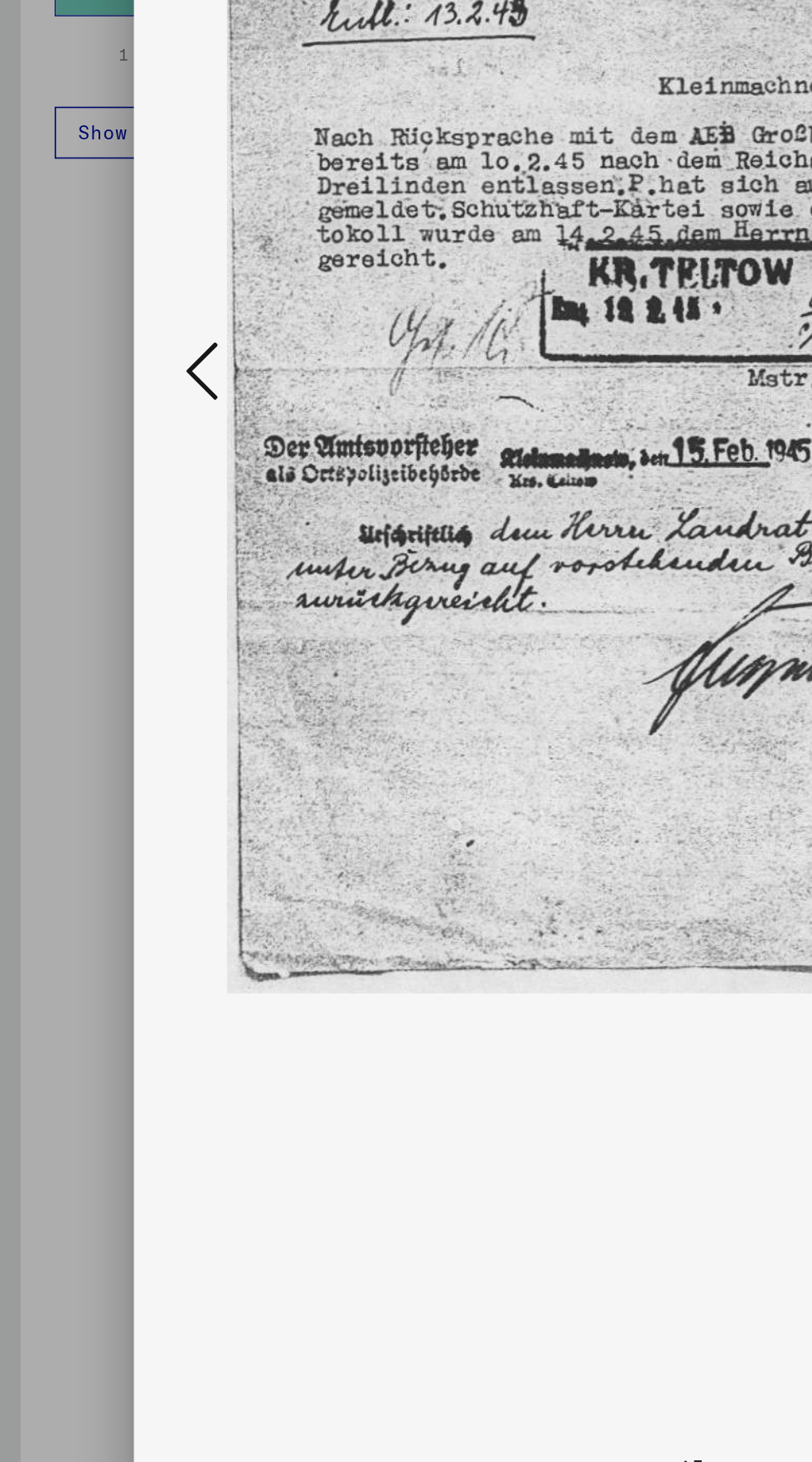
click at [111, 712] on button at bounding box center [123, 689] width 29 height 47
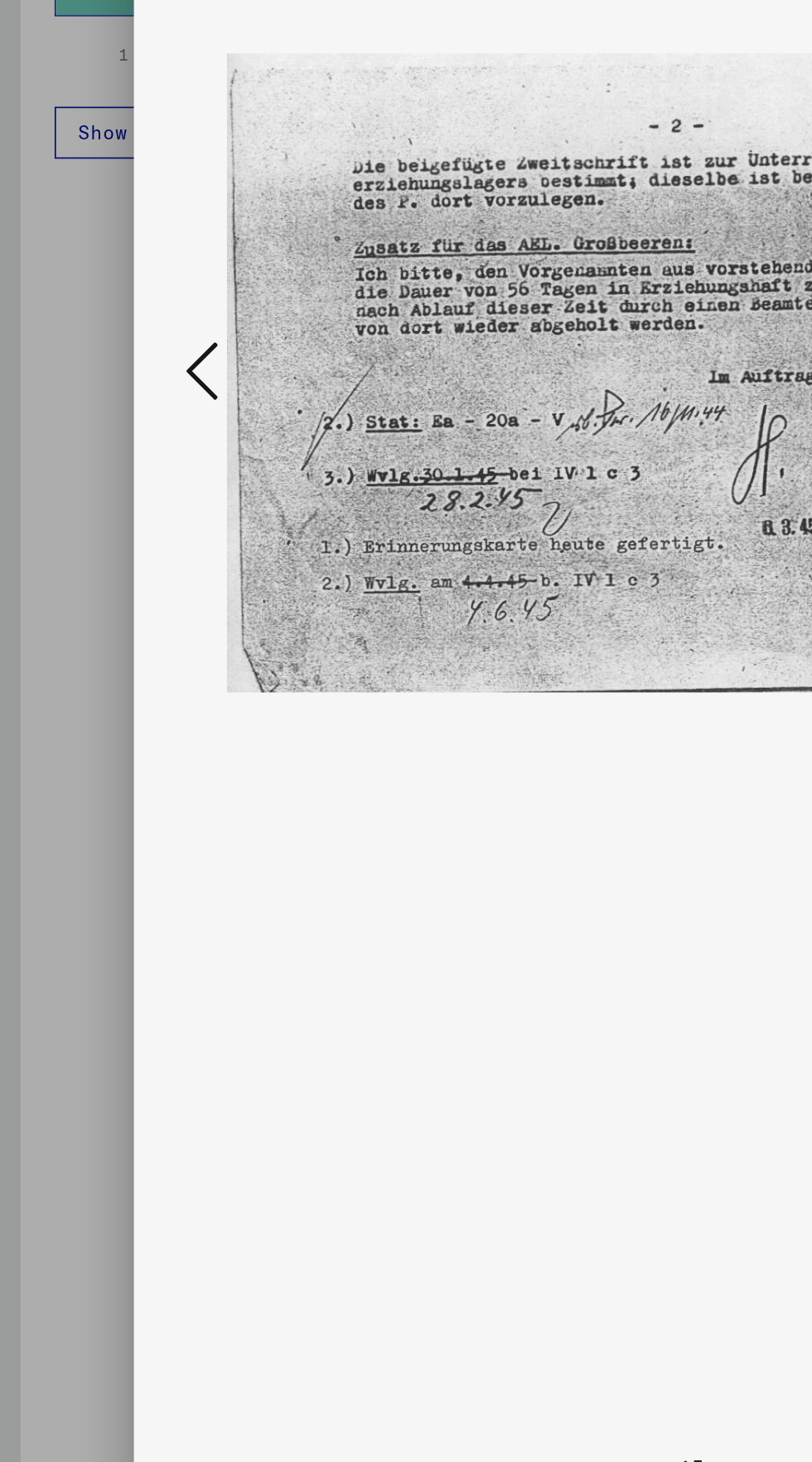
click at [111, 712] on button at bounding box center [123, 689] width 29 height 47
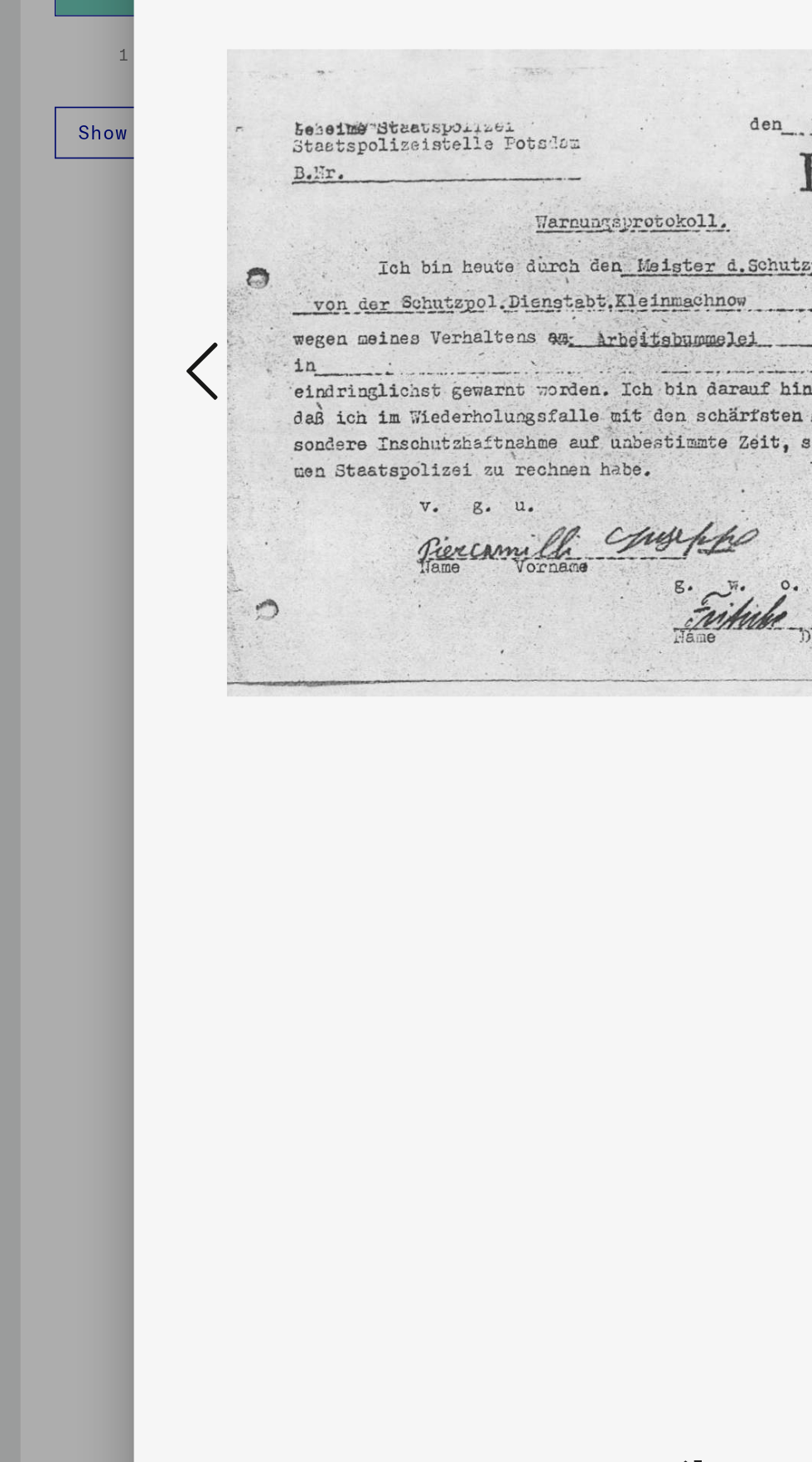
click at [115, 707] on icon at bounding box center [123, 688] width 20 height 40
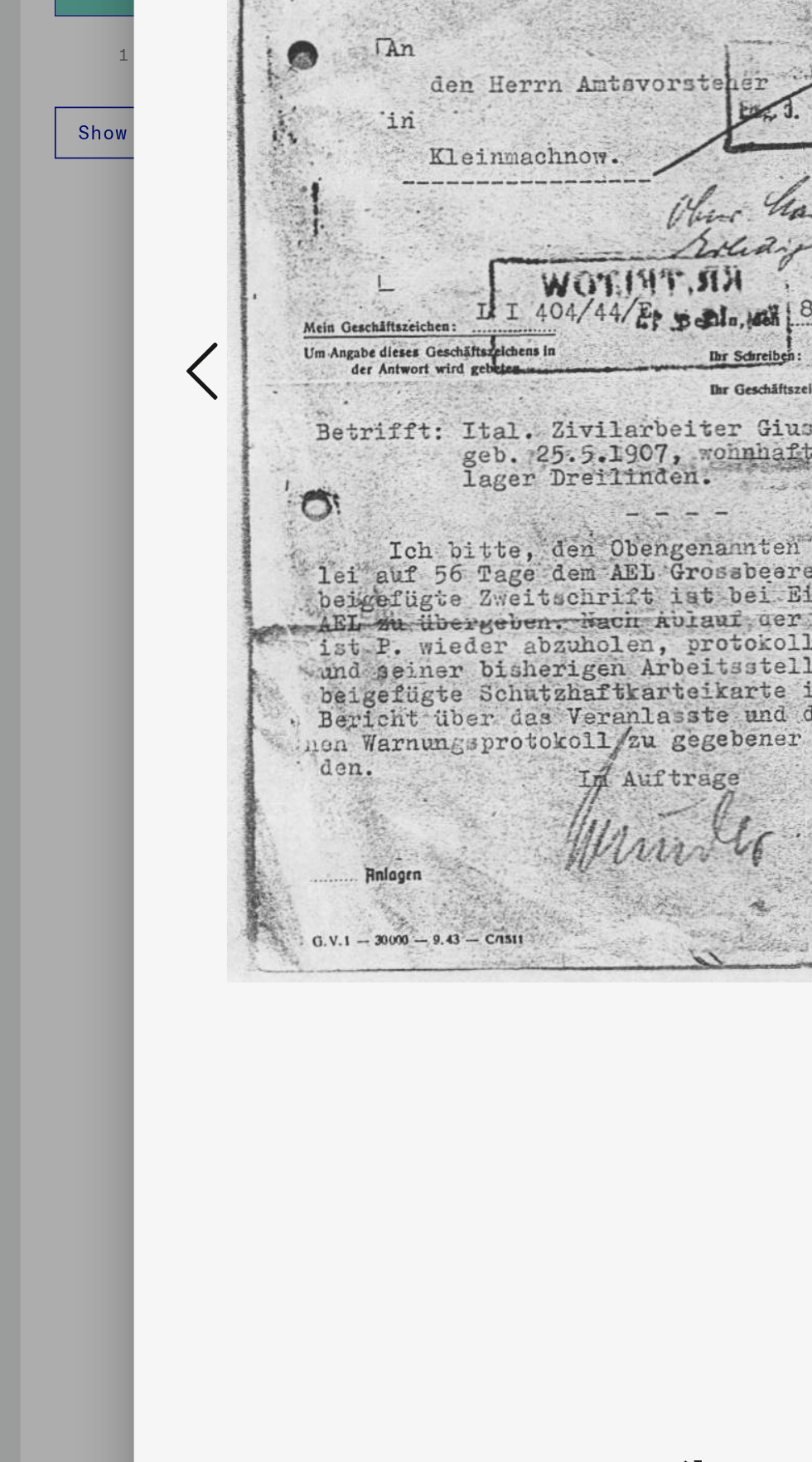
click at [115, 707] on icon at bounding box center [123, 688] width 20 height 40
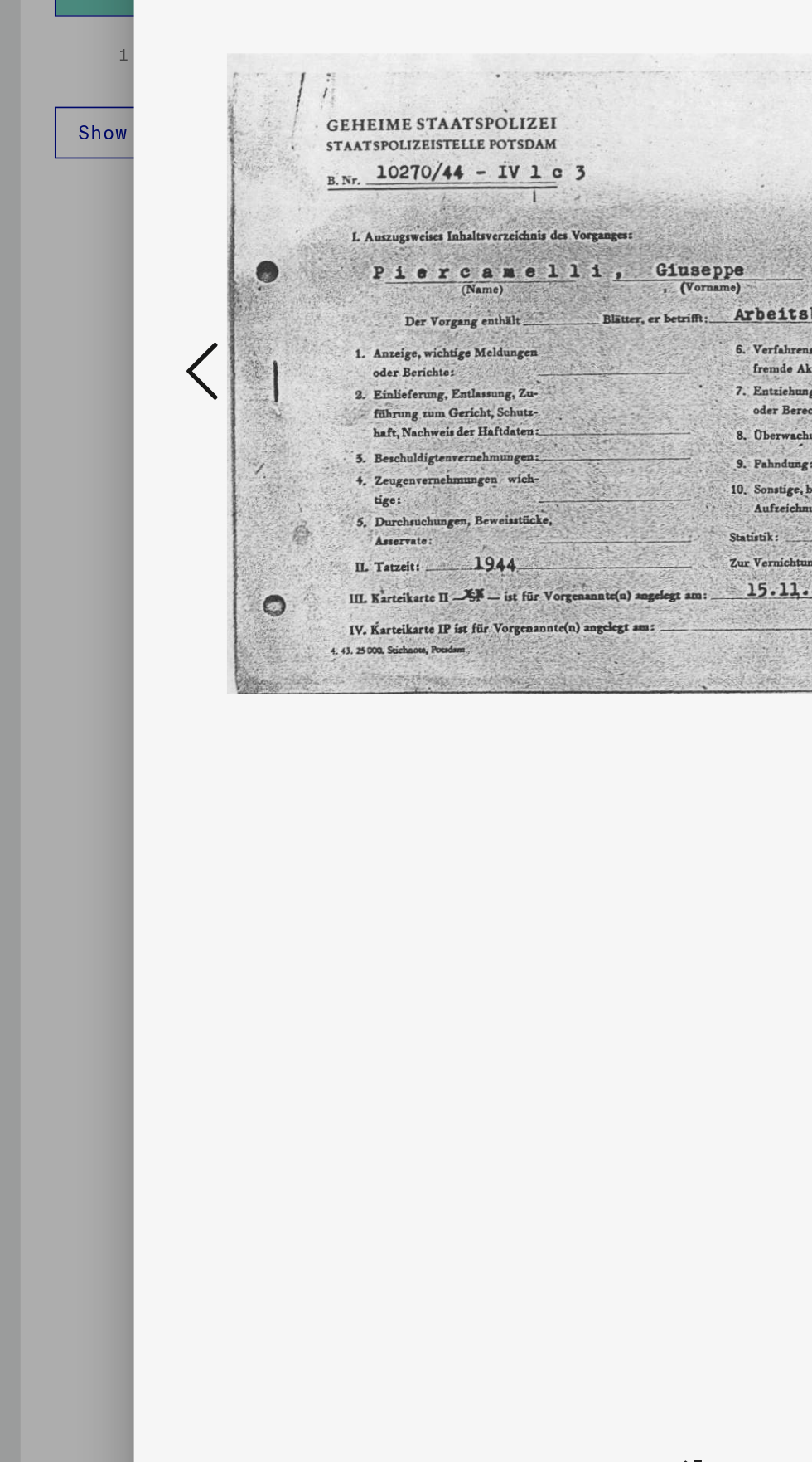
click at [113, 707] on icon at bounding box center [123, 688] width 20 height 40
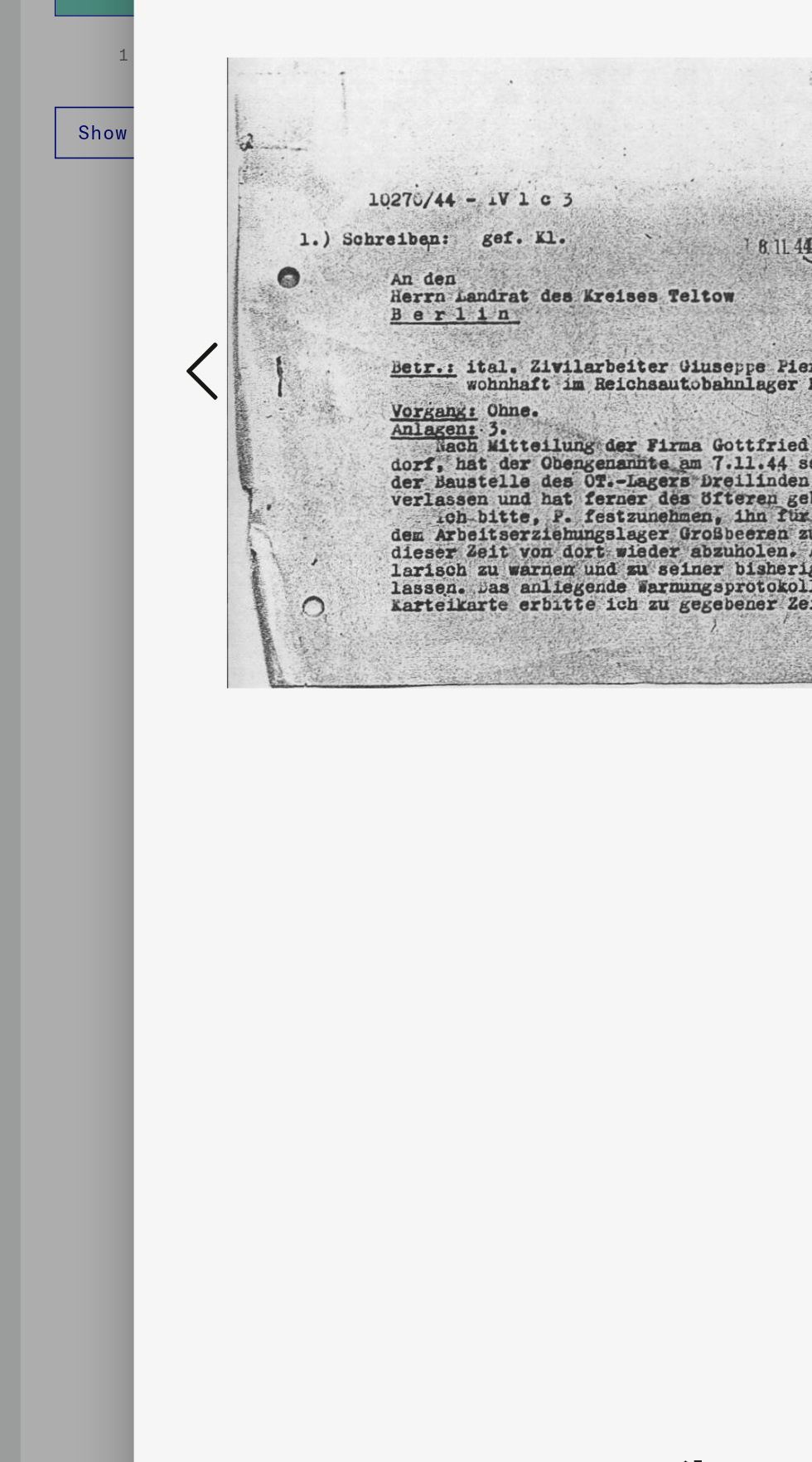
click at [114, 707] on icon at bounding box center [123, 688] width 20 height 40
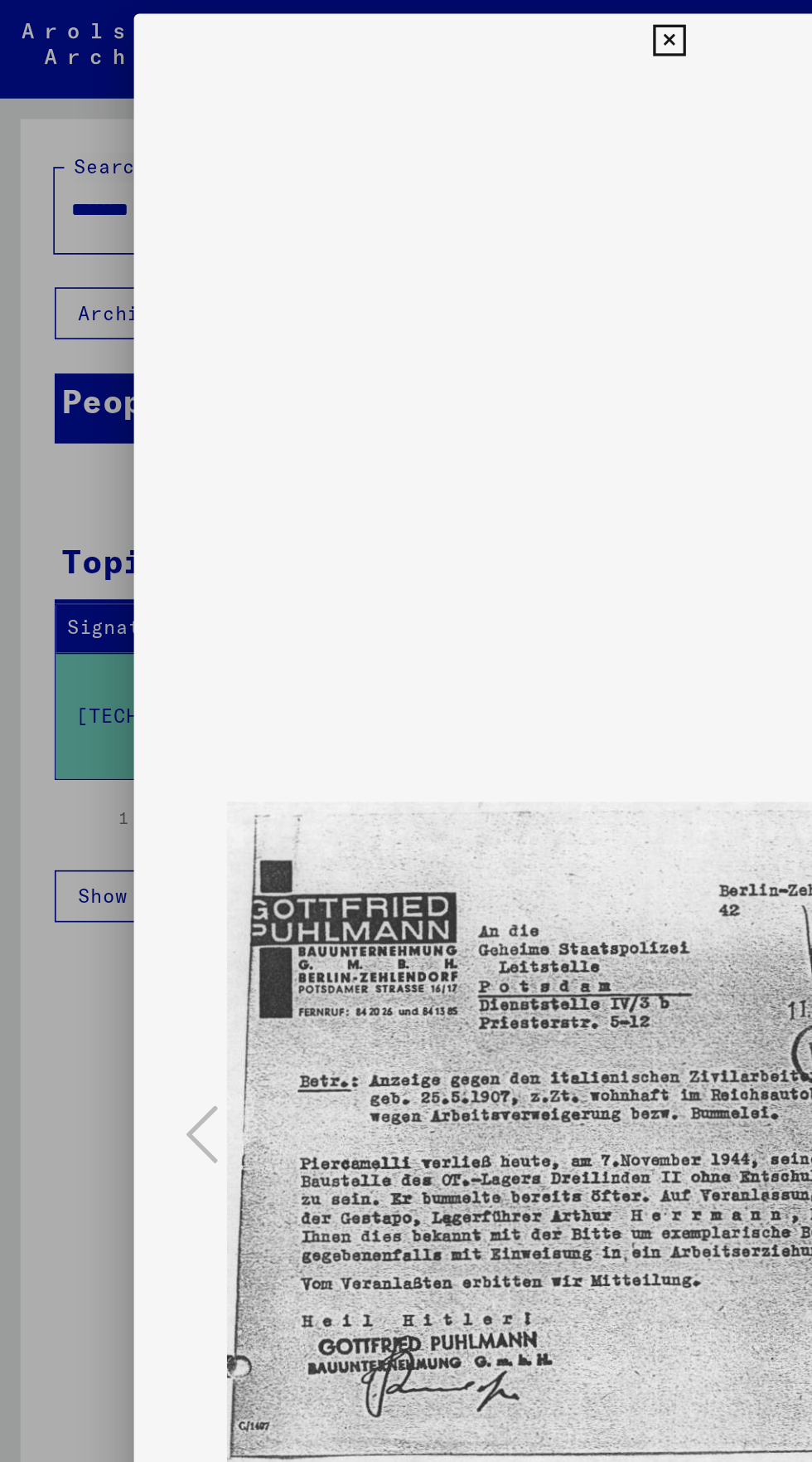
click at [406, 25] on icon at bounding box center [405, 25] width 19 height 20
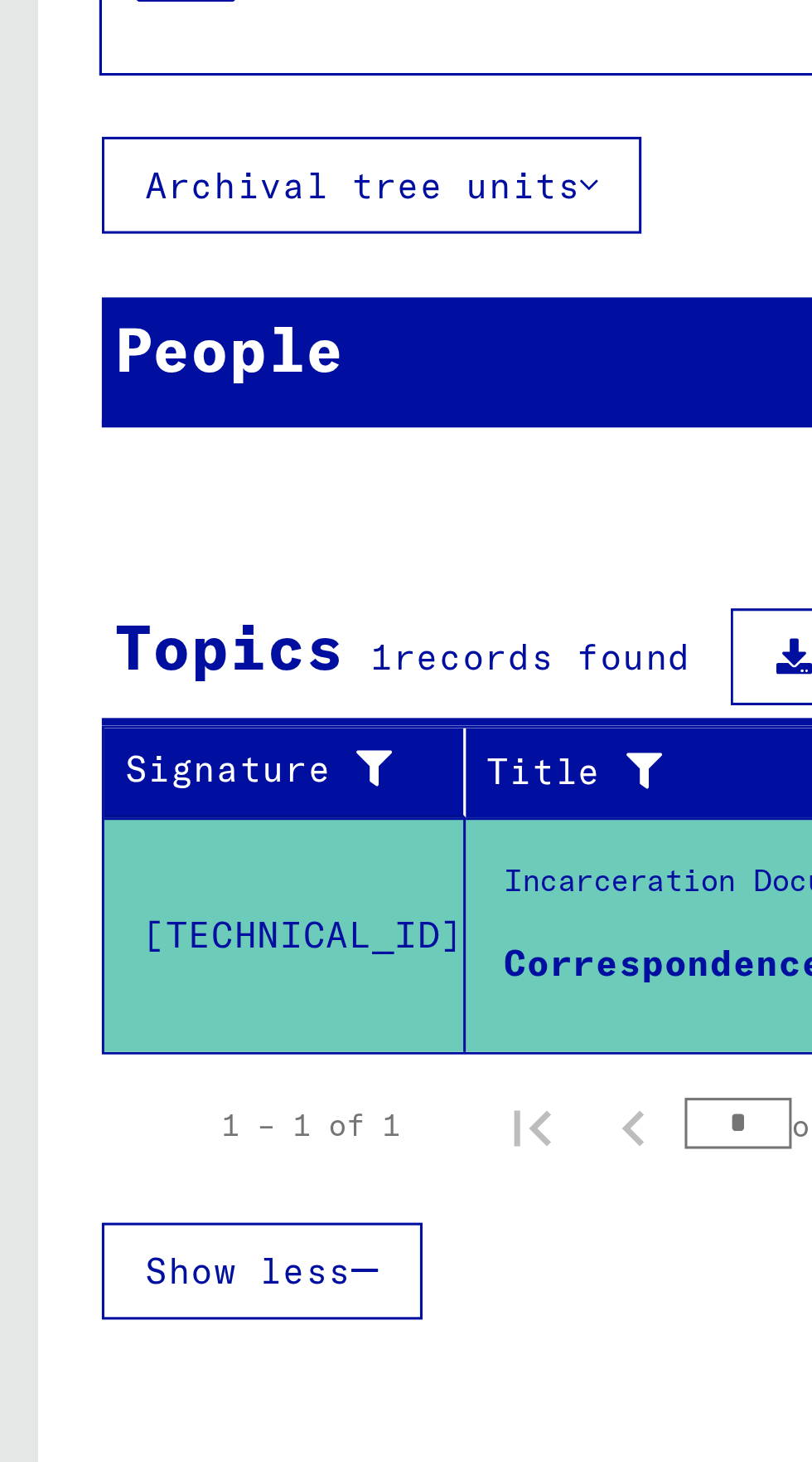
scroll to position [0, 0]
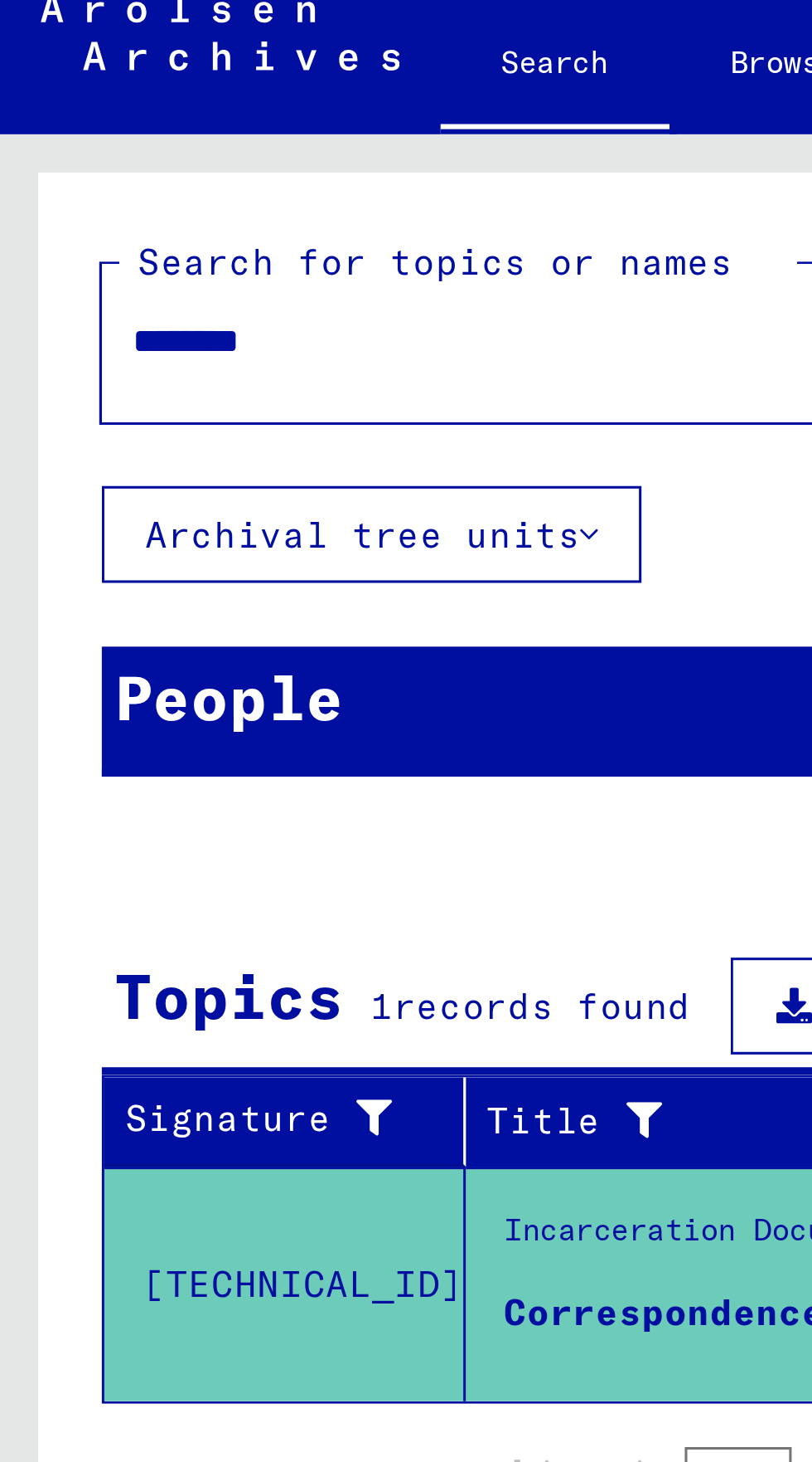
click at [106, 125] on input "********" at bounding box center [150, 128] width 215 height 18
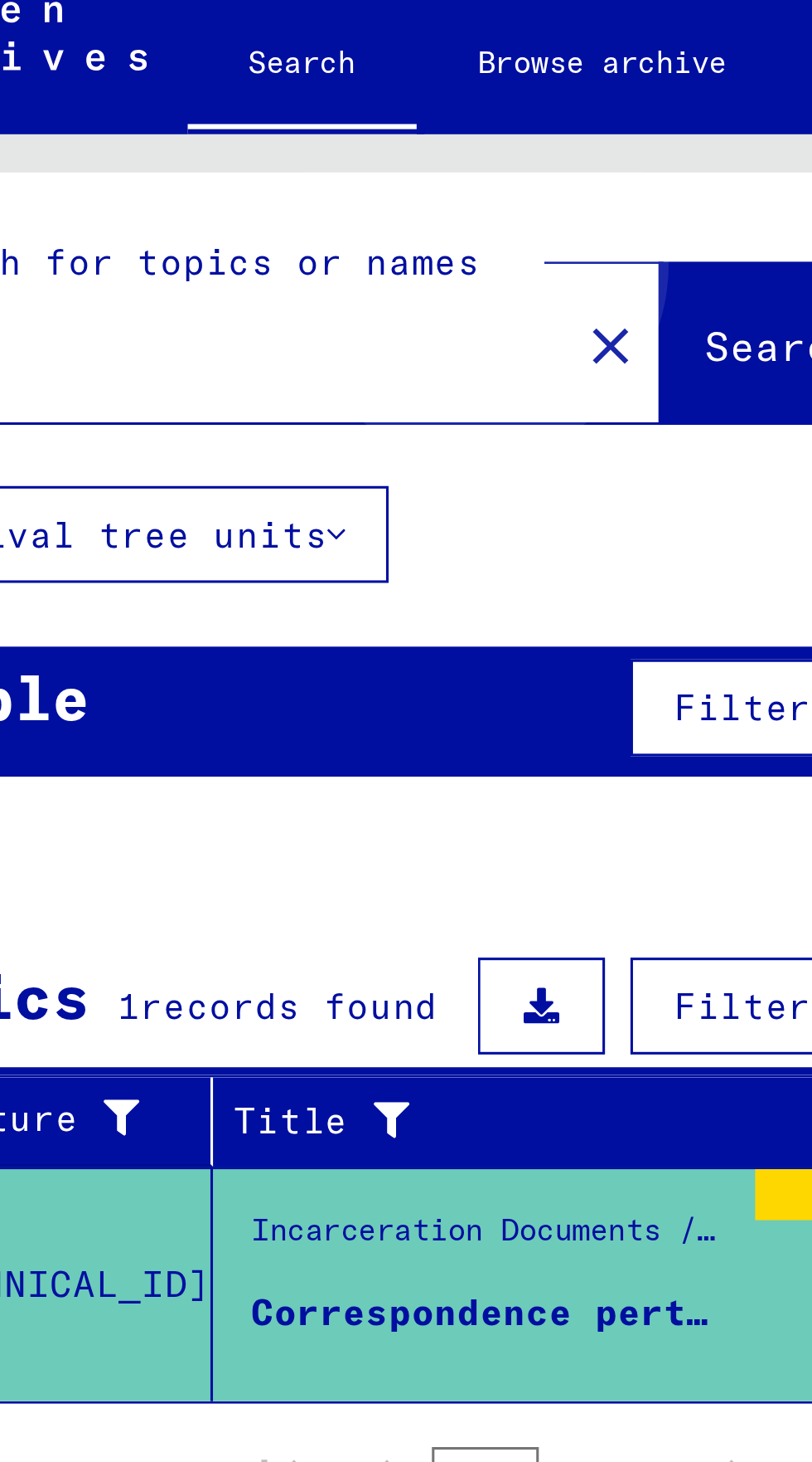
click at [312, 122] on span "Search" at bounding box center [336, 129] width 50 height 17
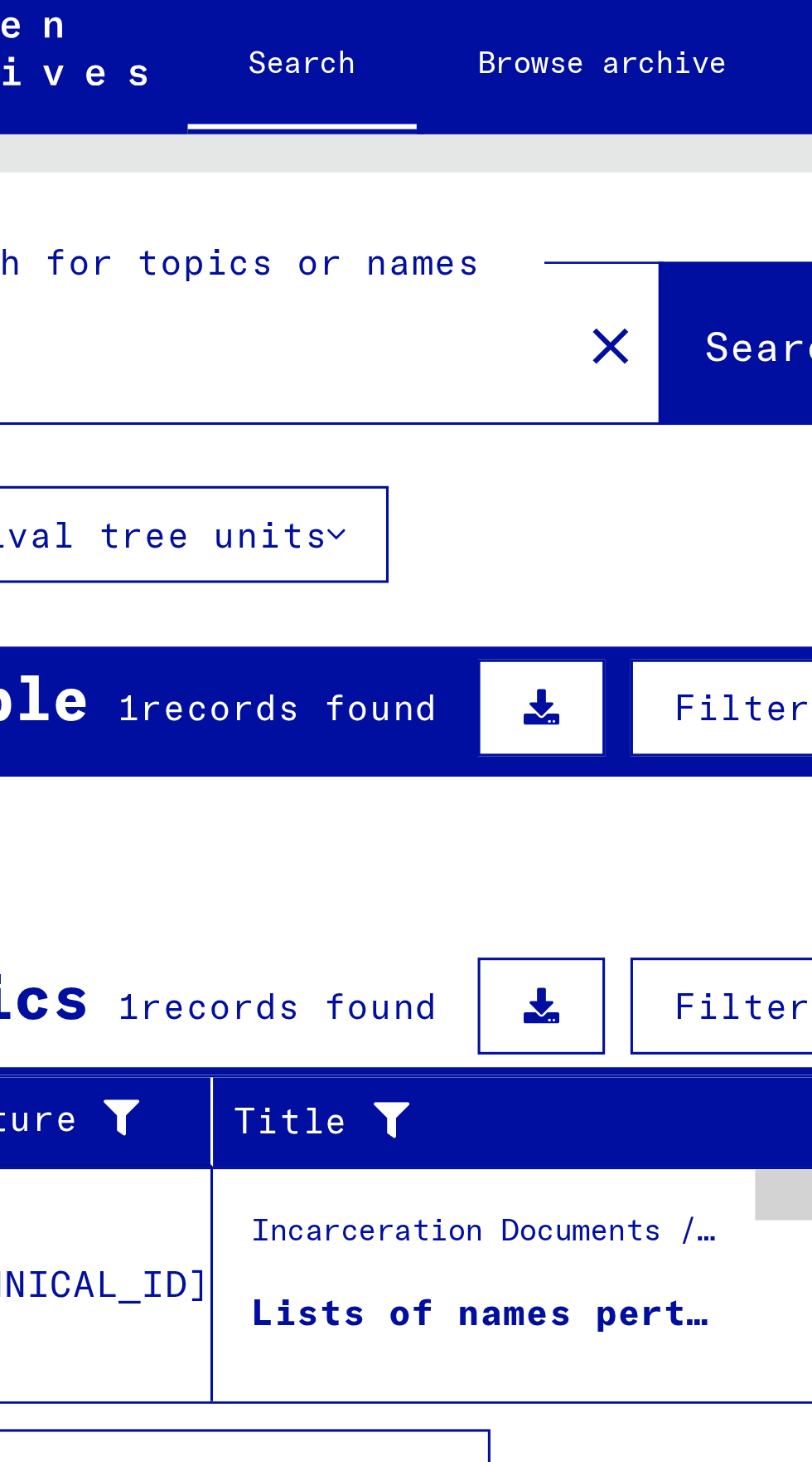
click at [215, 438] on div "Lists of names pertaining to former persecutees who were detained in various pr…" at bounding box center [241, 444] width 156 height 18
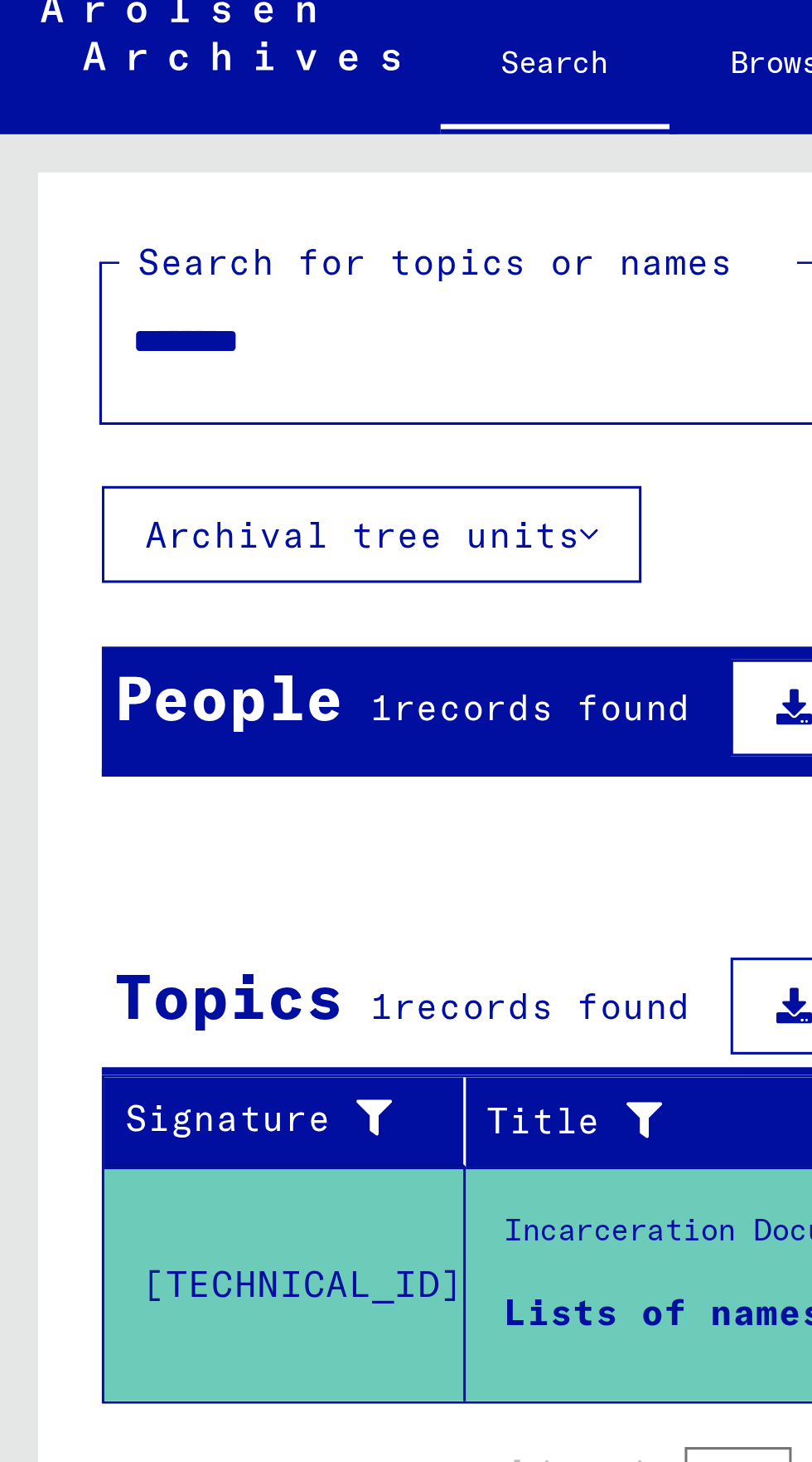
click at [115, 127] on input "********" at bounding box center [150, 128] width 215 height 18
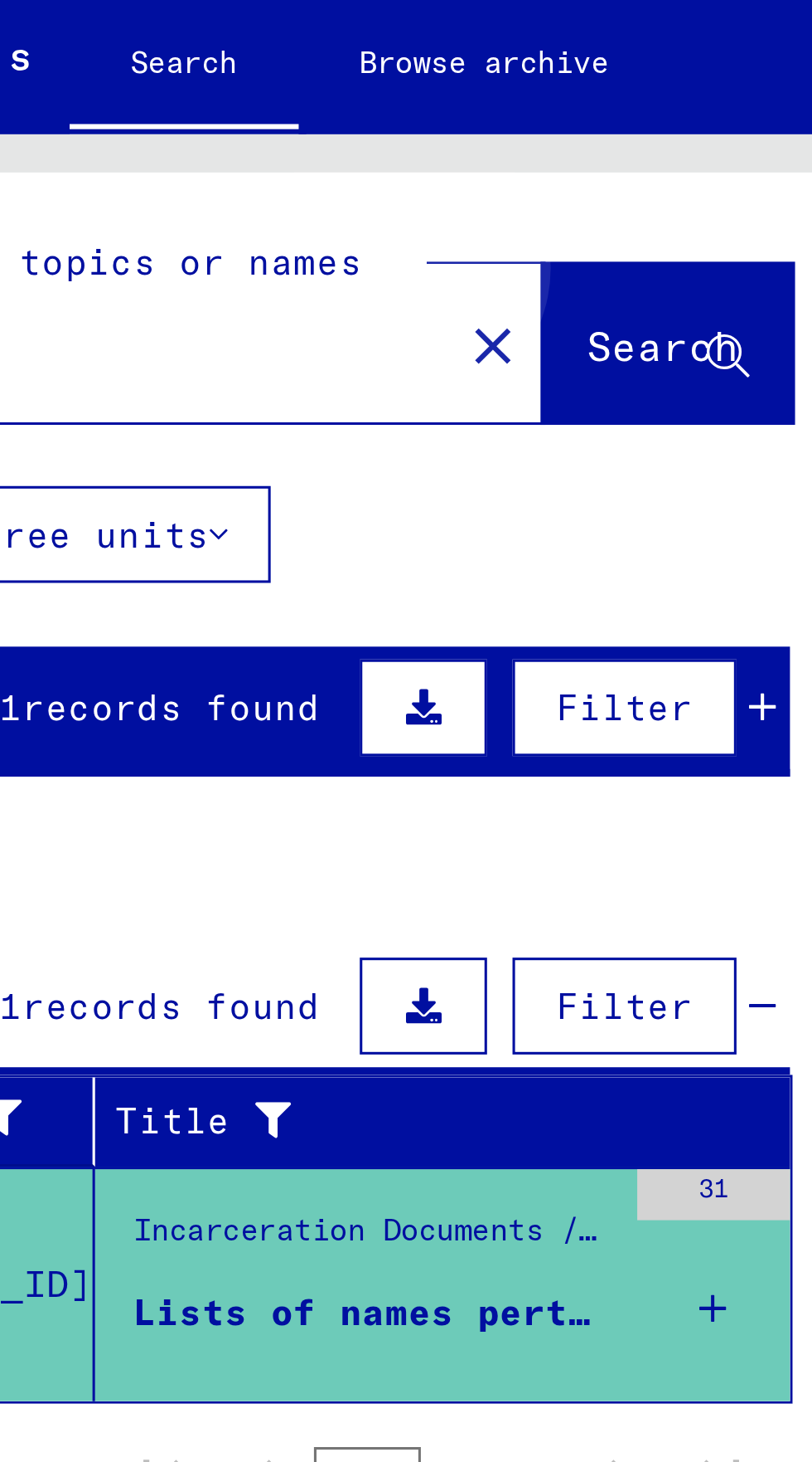
type input "********"
click at [319, 123] on span "Search" at bounding box center [336, 129] width 50 height 17
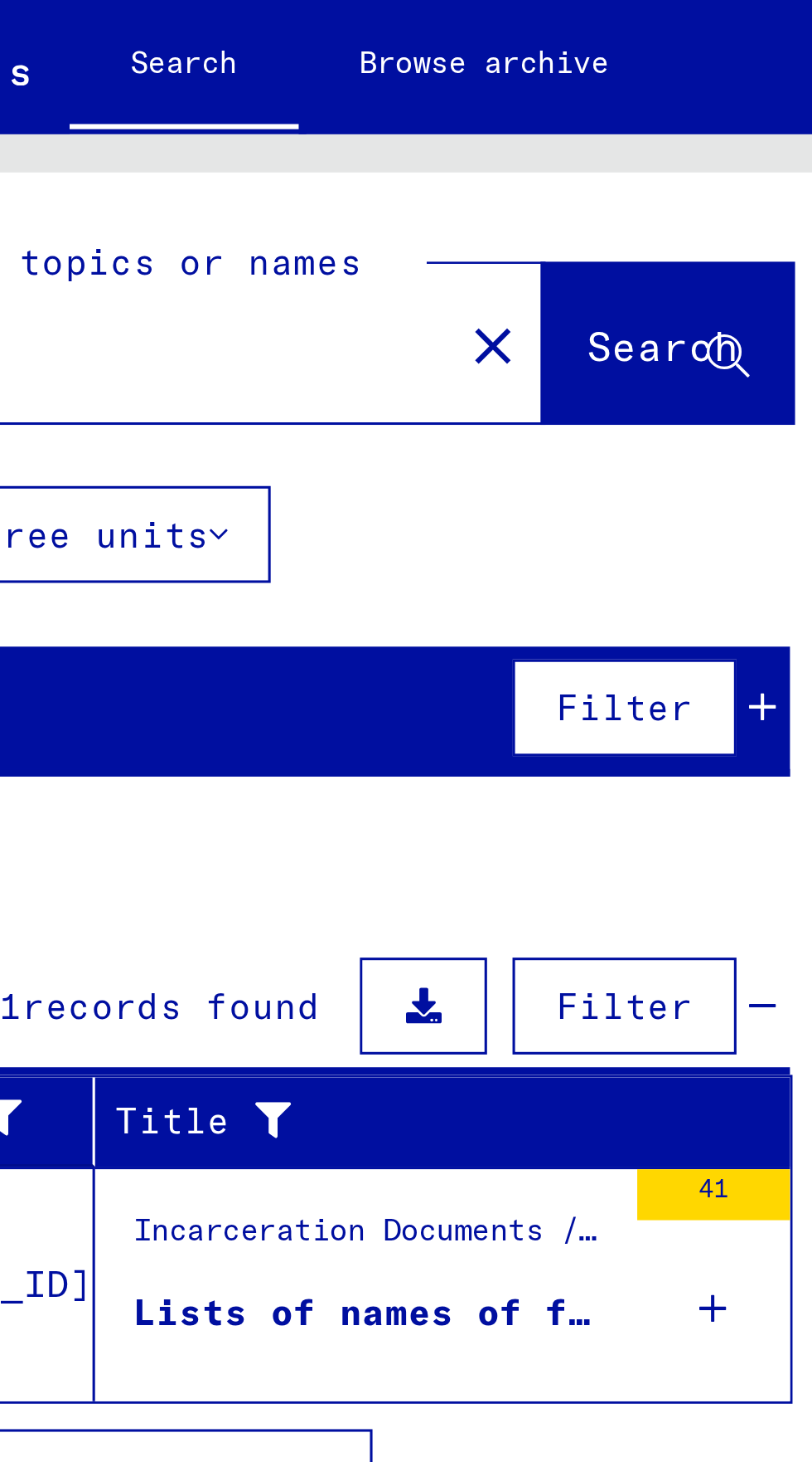
click at [210, 446] on div "Lists of names of former detainees of various prison sites, city of [GEOGRAPHIC…" at bounding box center [241, 444] width 156 height 18
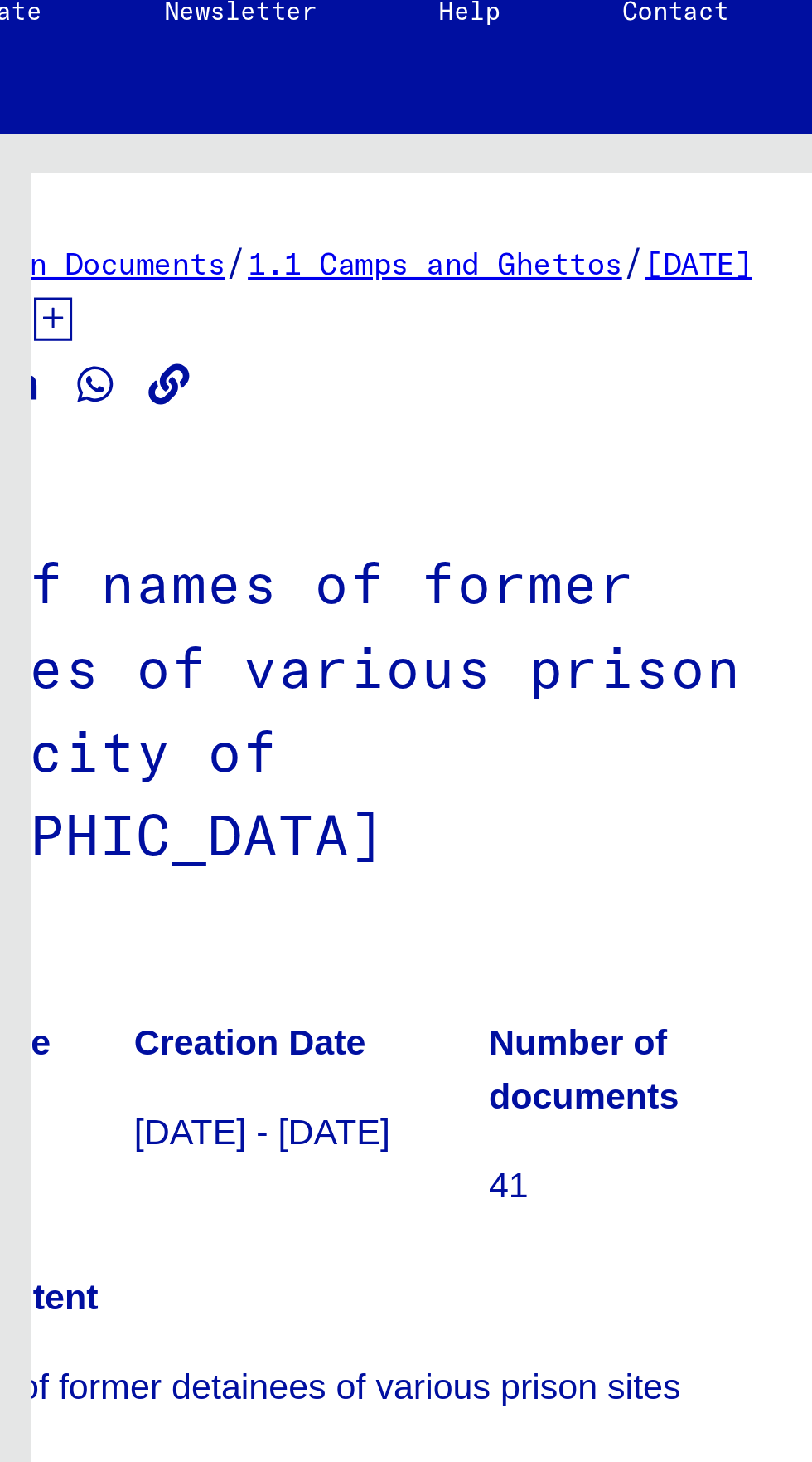
scroll to position [92, 0]
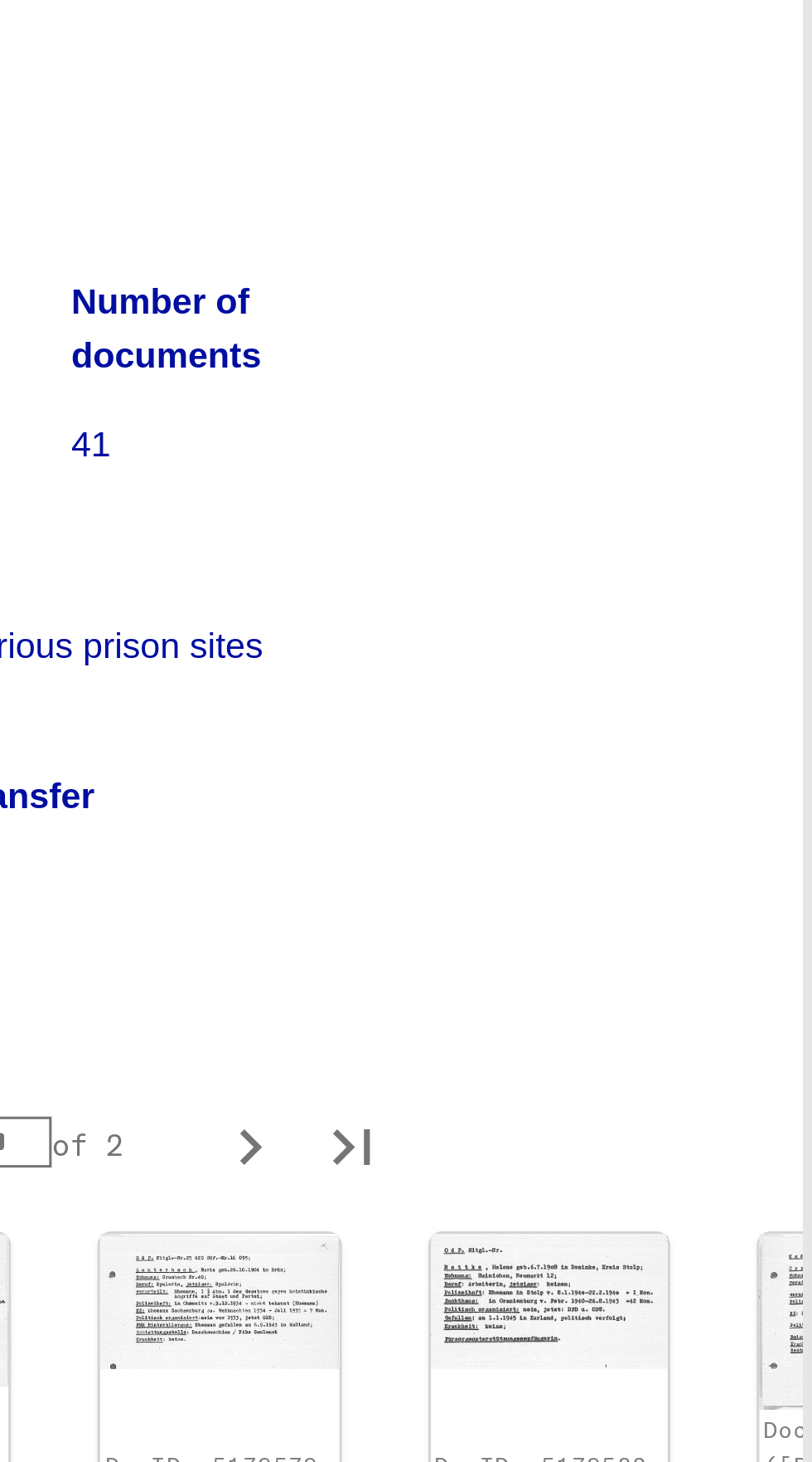
click at [625, 1199] on icon "Next page" at bounding box center [621, 1211] width 24 height 24
type input "*"
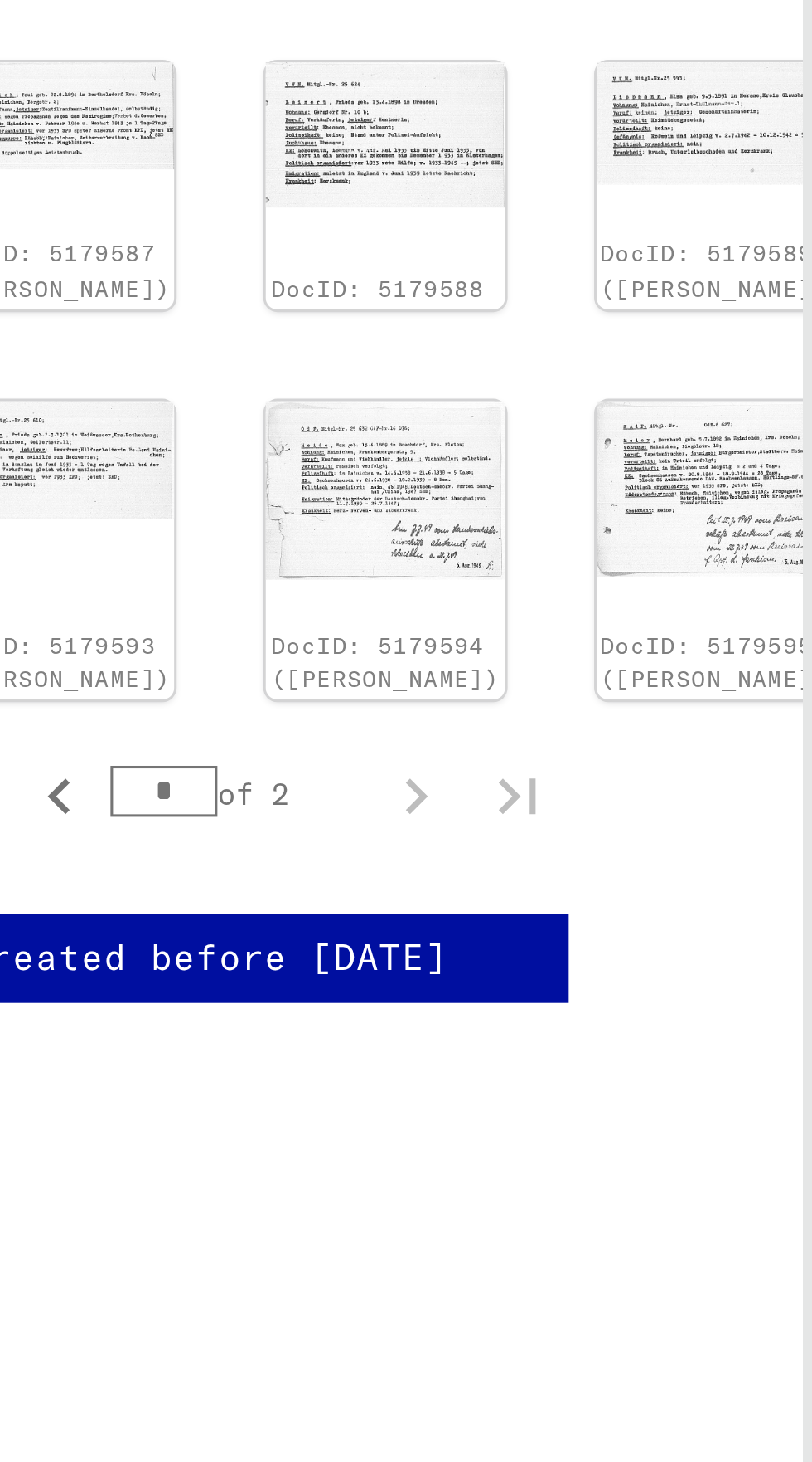
scroll to position [0, 0]
